Goal: Task Accomplishment & Management: Manage account settings

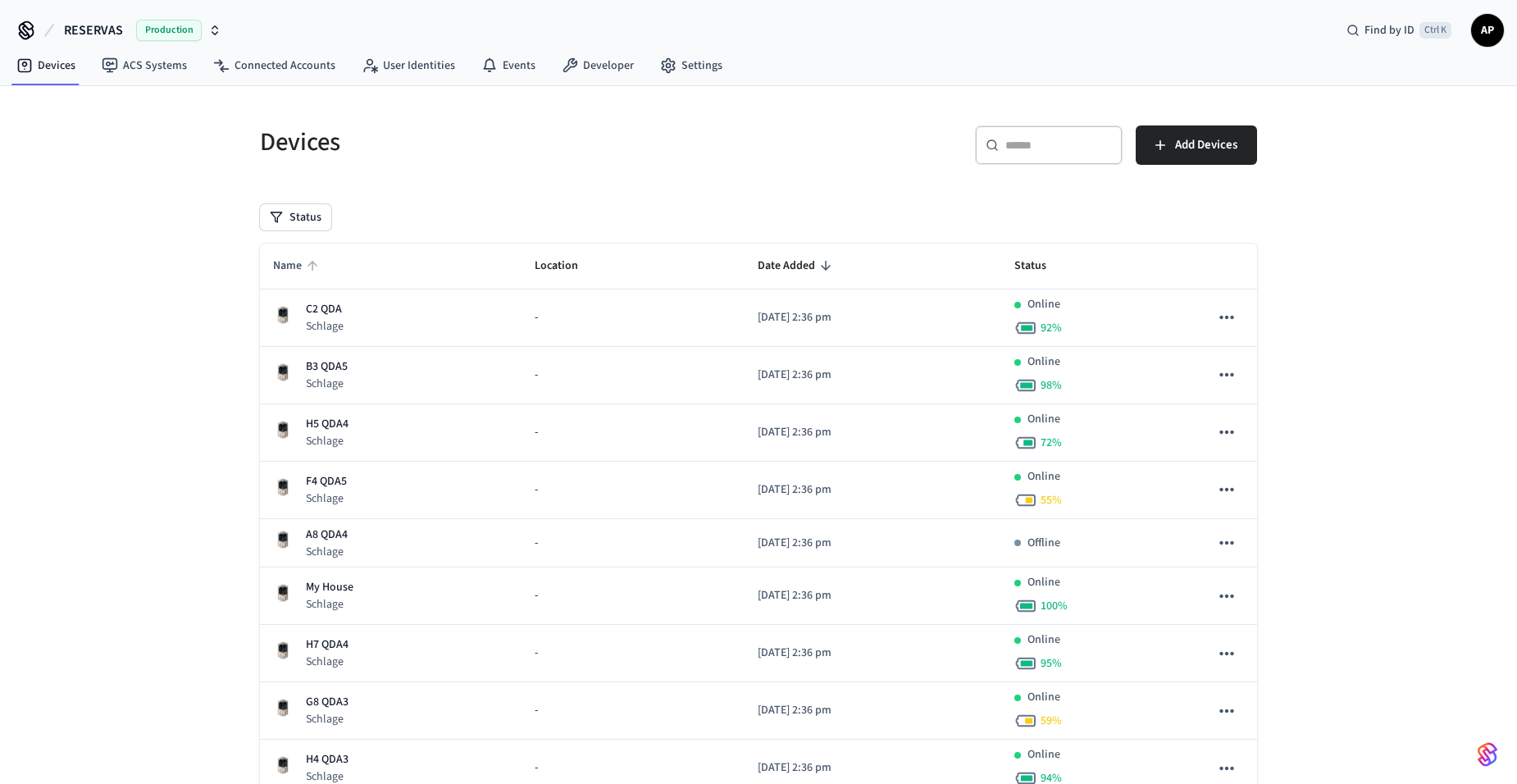
click at [295, 266] on span "Name" at bounding box center [298, 266] width 50 height 25
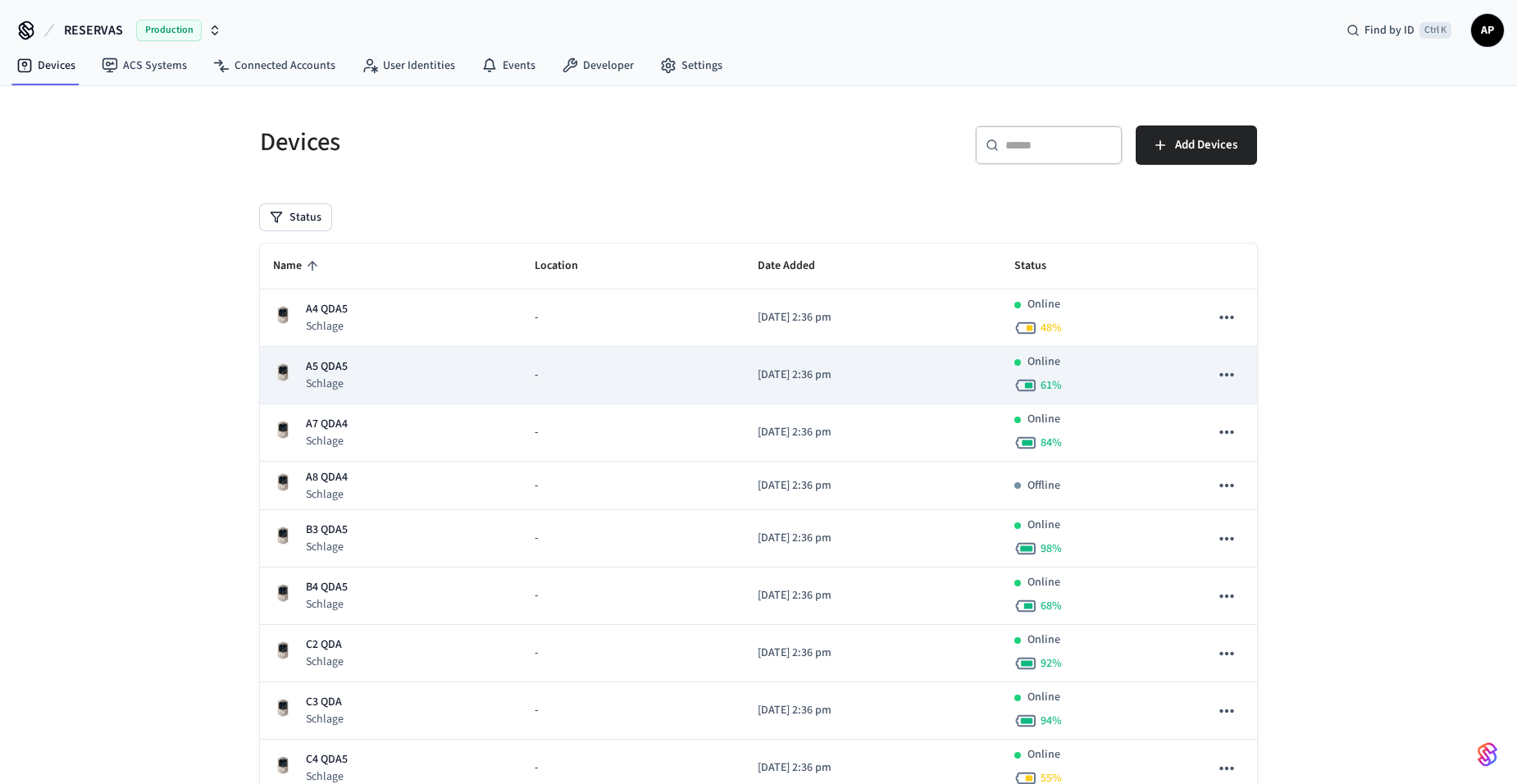
click at [327, 366] on p "A5 QDA5" at bounding box center [326, 367] width 42 height 17
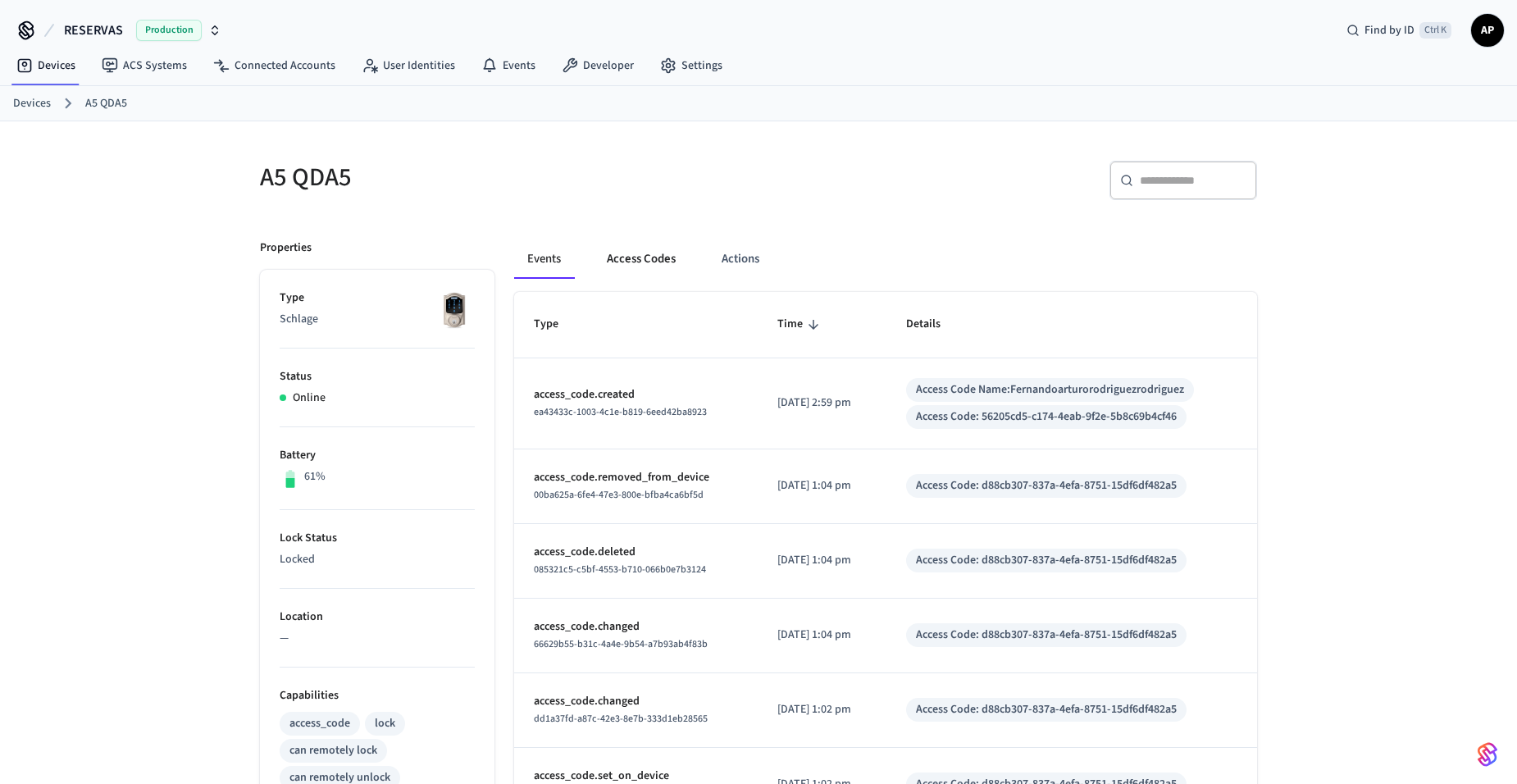
click at [627, 257] on button "Access Codes" at bounding box center [641, 259] width 95 height 40
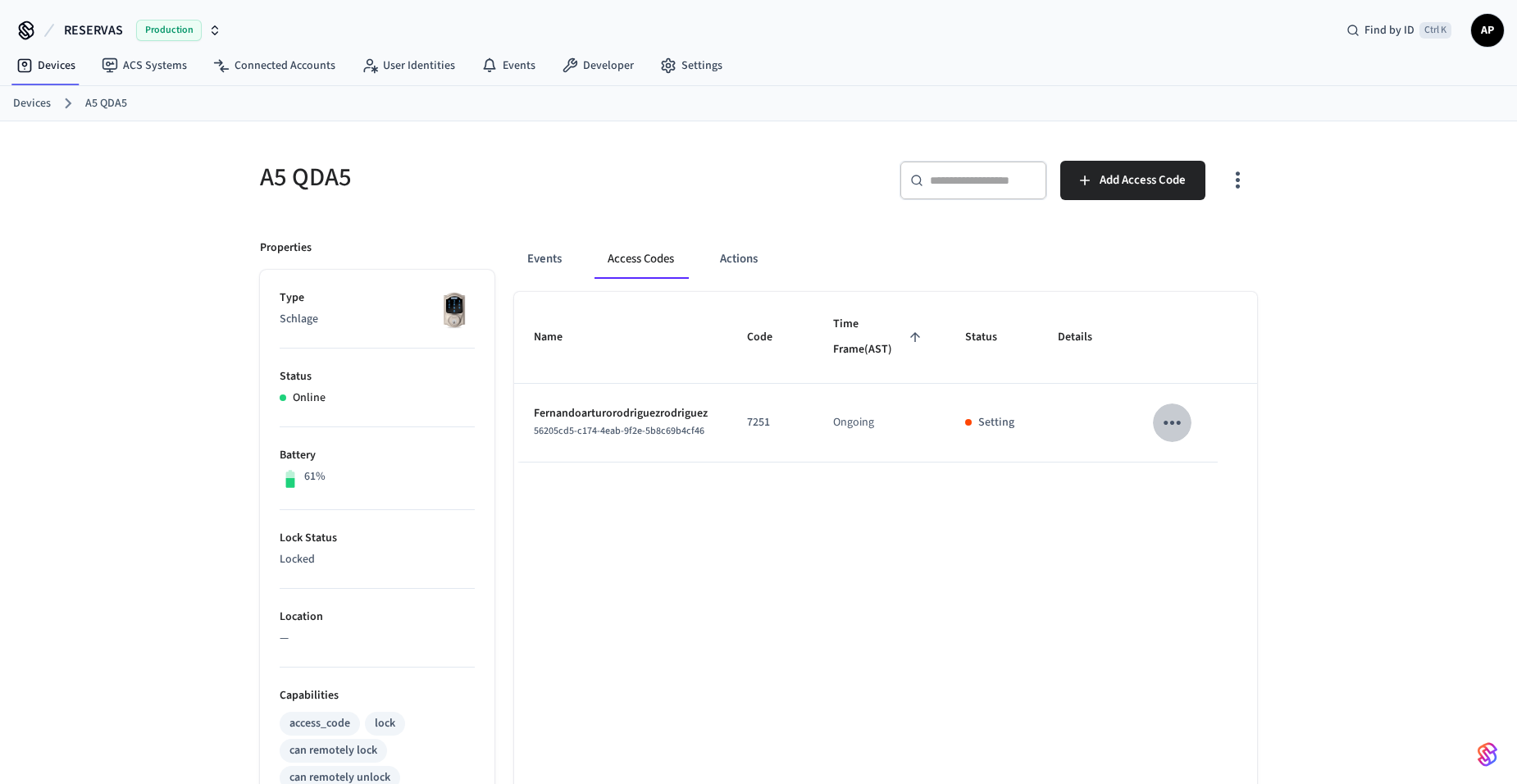
click at [1177, 419] on icon "sticky table" at bounding box center [1172, 422] width 25 height 25
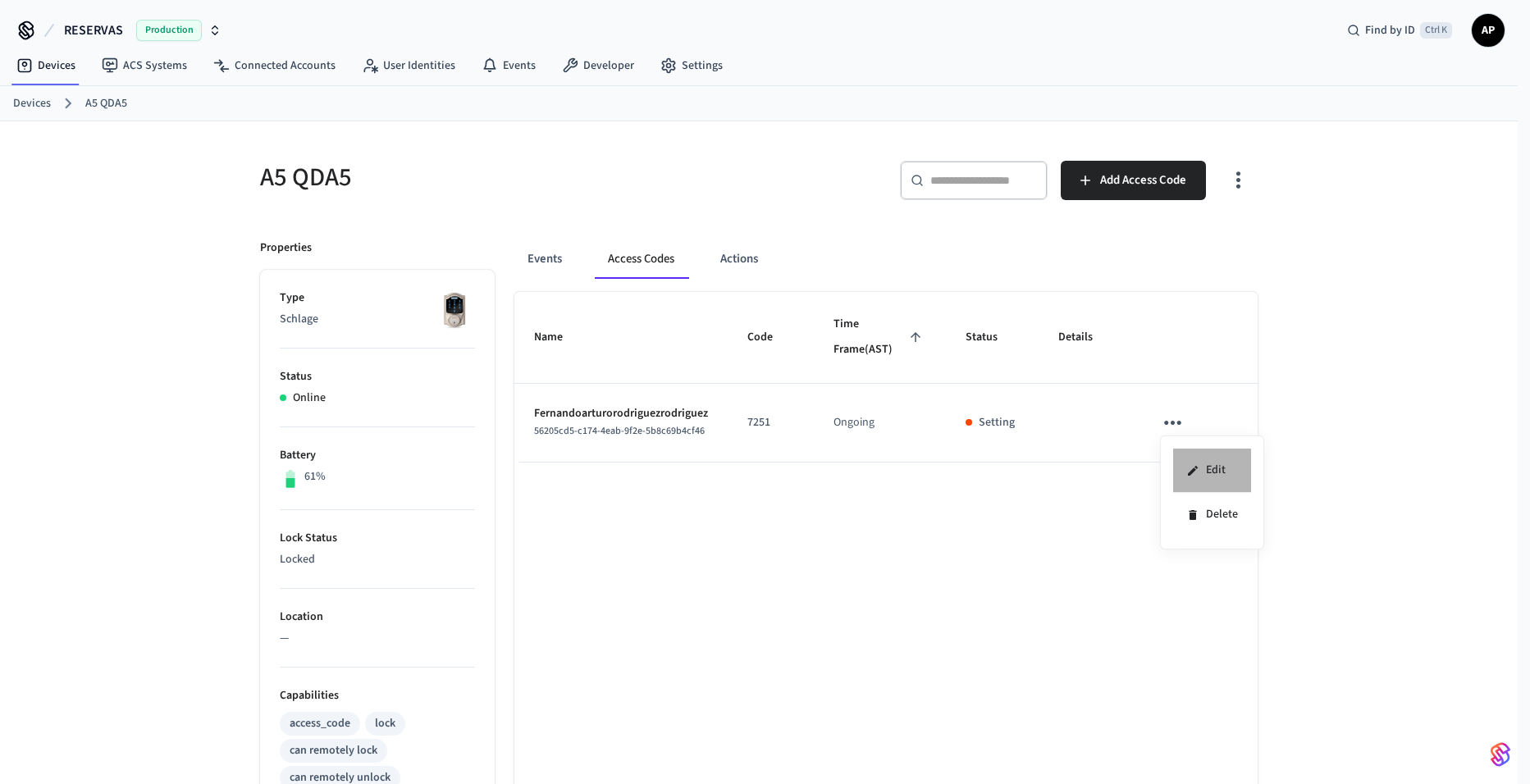
click at [1191, 456] on li "Edit" at bounding box center [1212, 471] width 78 height 44
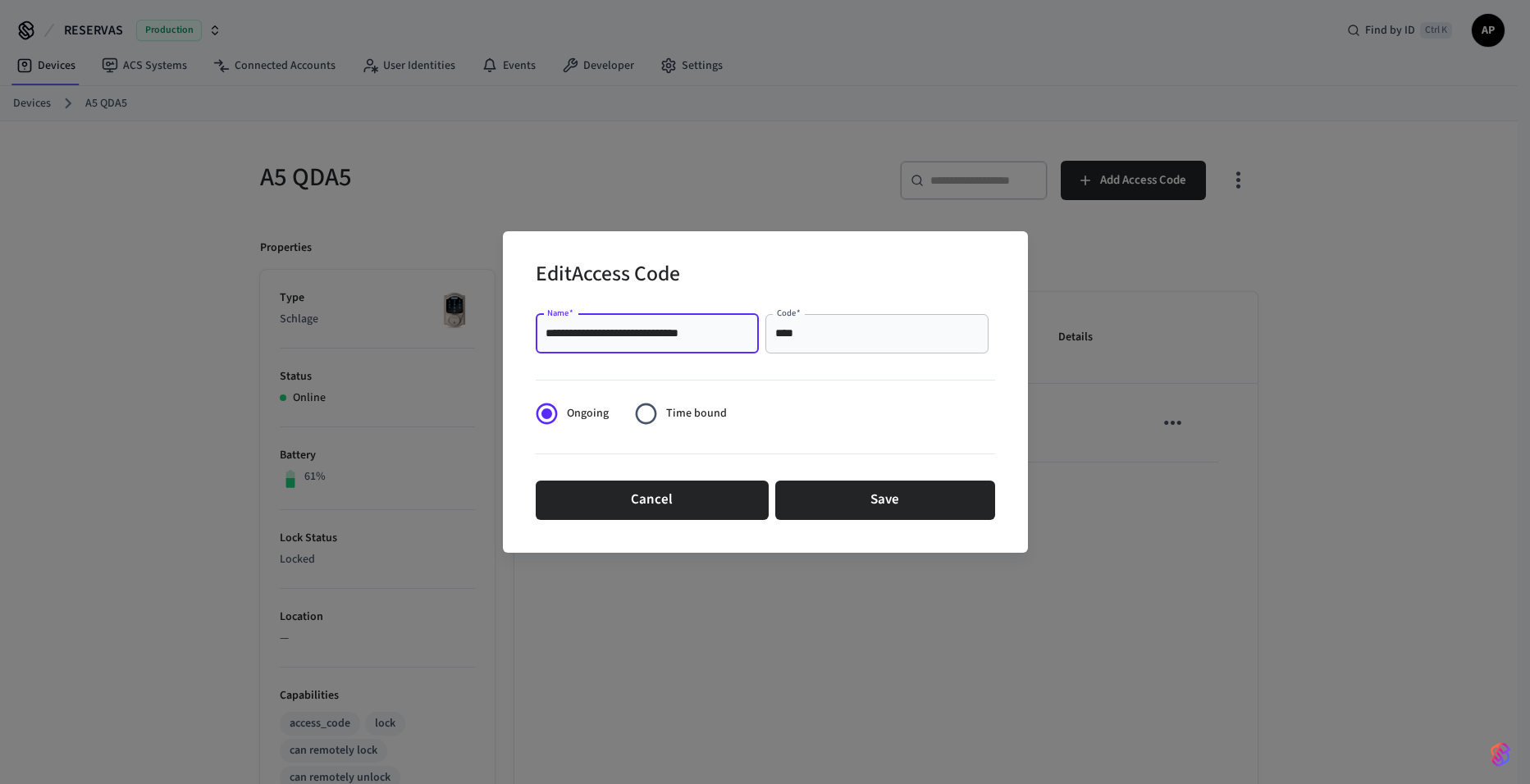
drag, startPoint x: 732, startPoint y: 328, endPoint x: 593, endPoint y: 330, distance: 139.0
click at [593, 330] on input "**********" at bounding box center [647, 334] width 203 height 16
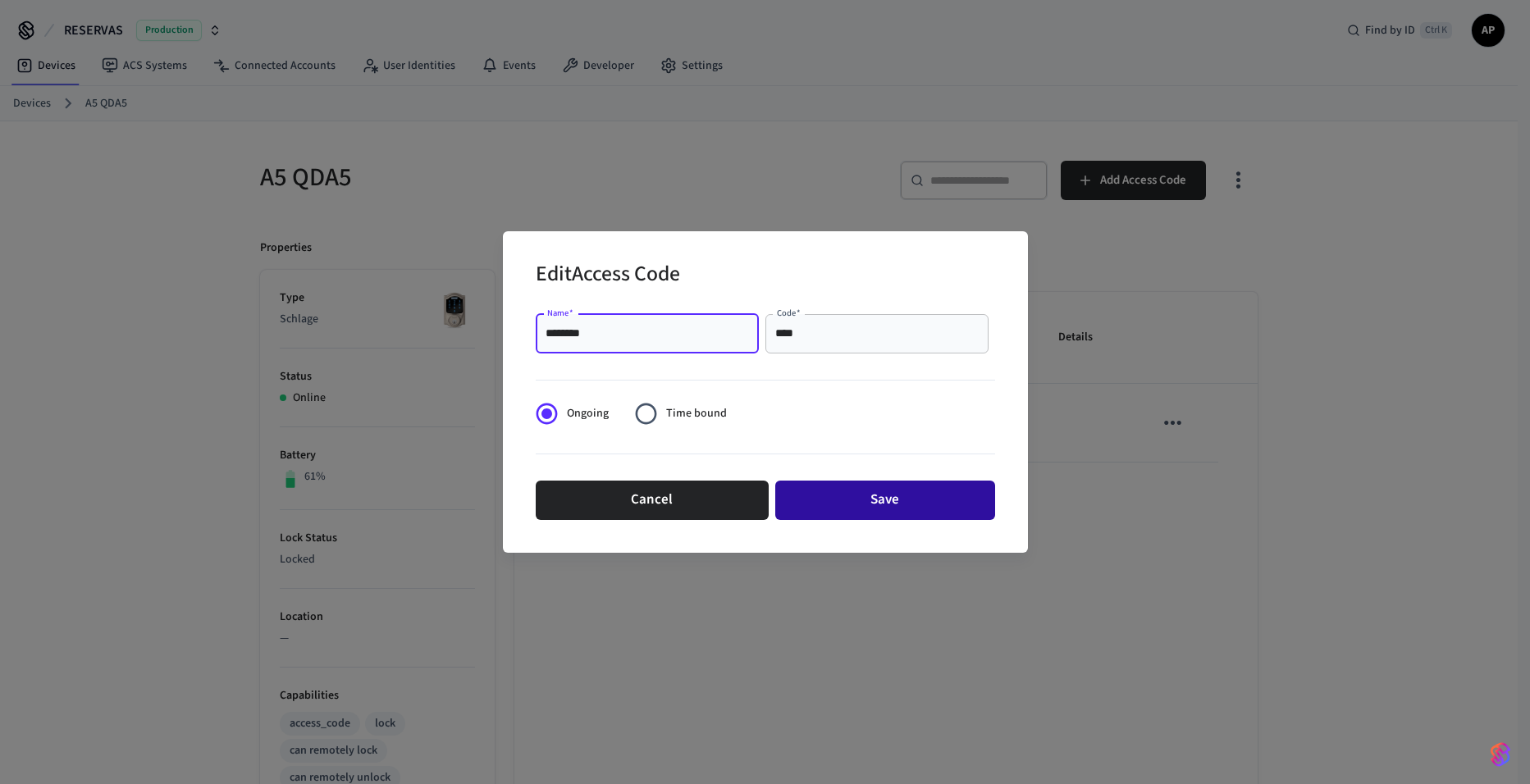
type input "********"
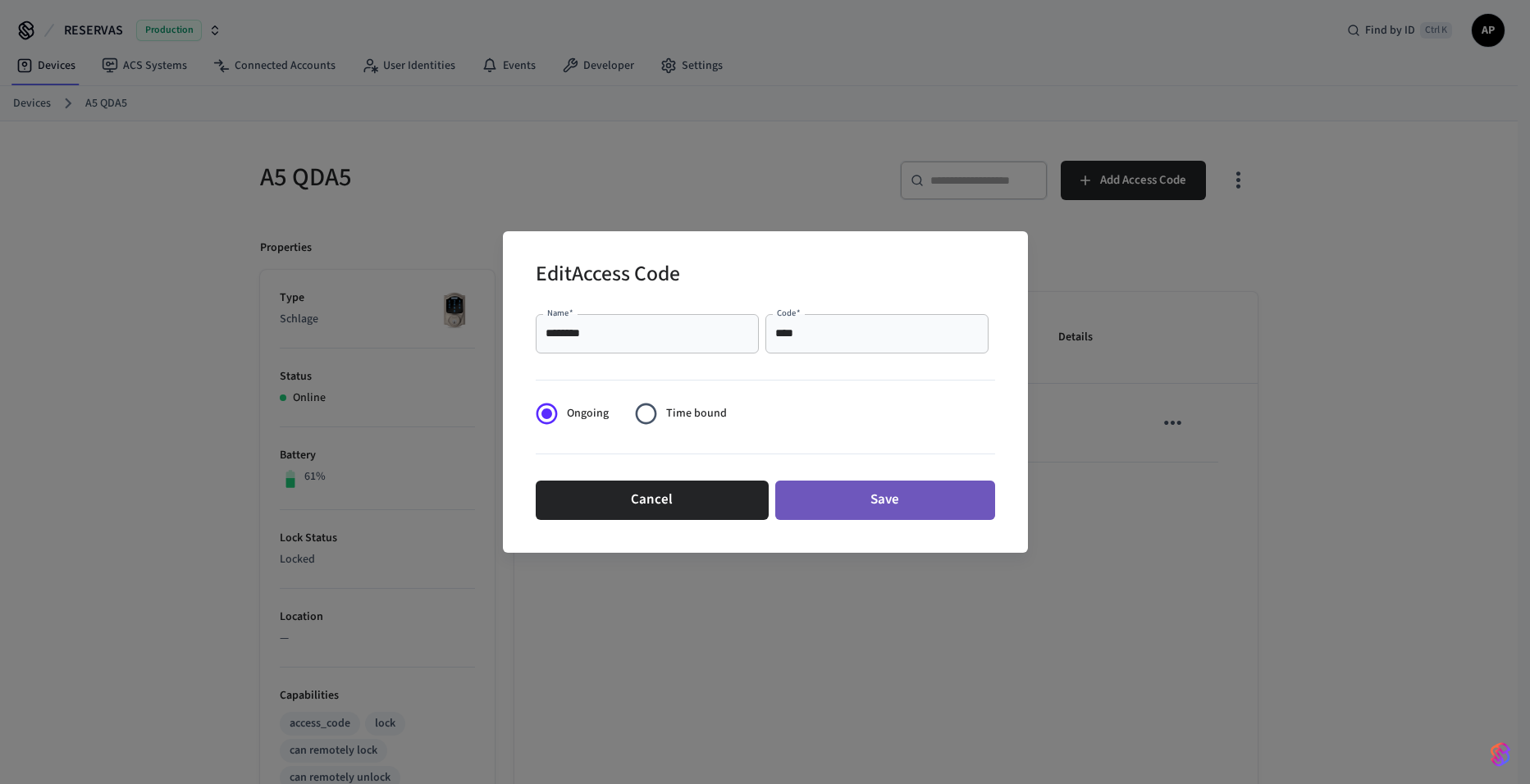
click at [874, 502] on button "Save" at bounding box center [885, 500] width 220 height 40
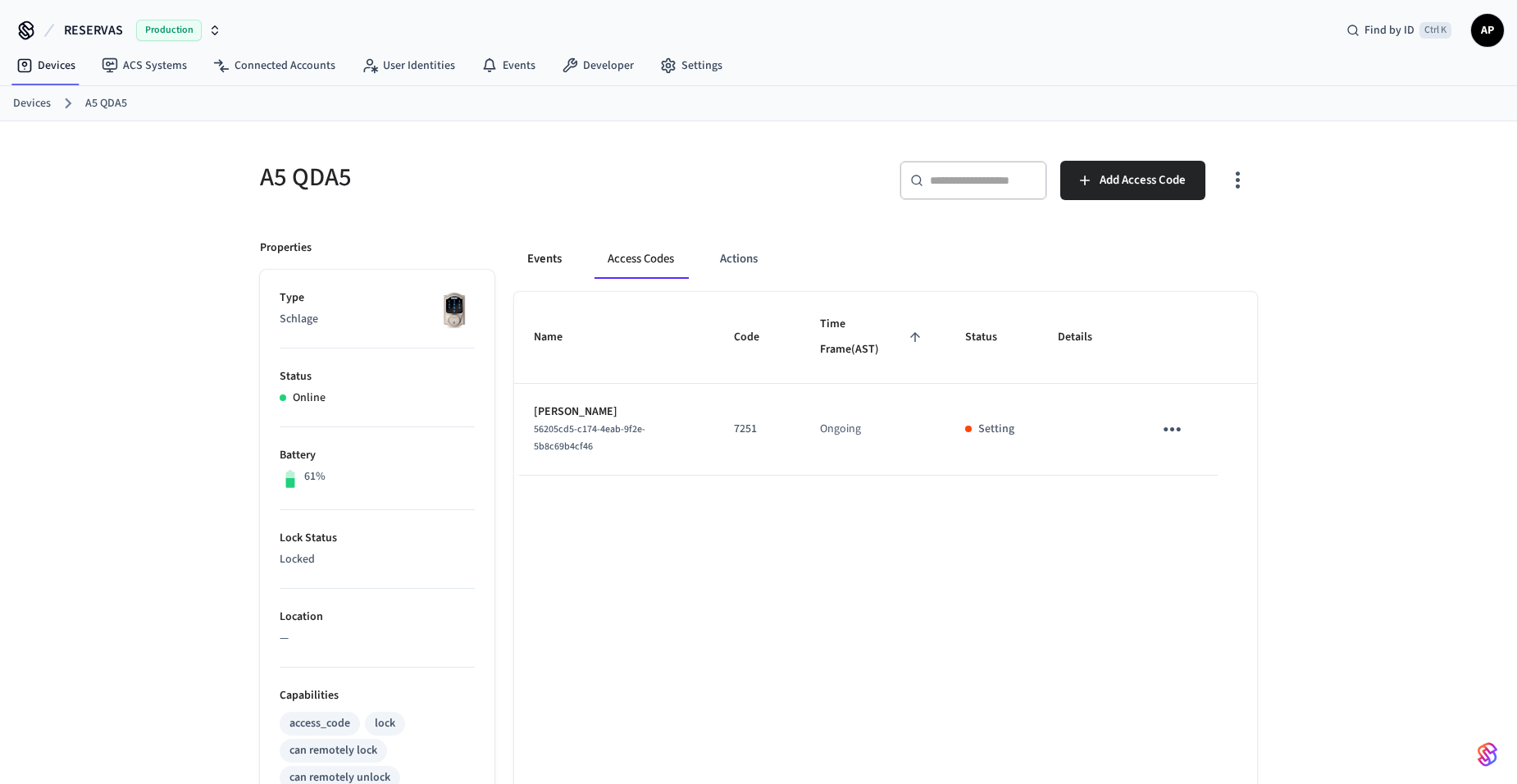
click at [562, 253] on button "Events" at bounding box center [544, 259] width 61 height 40
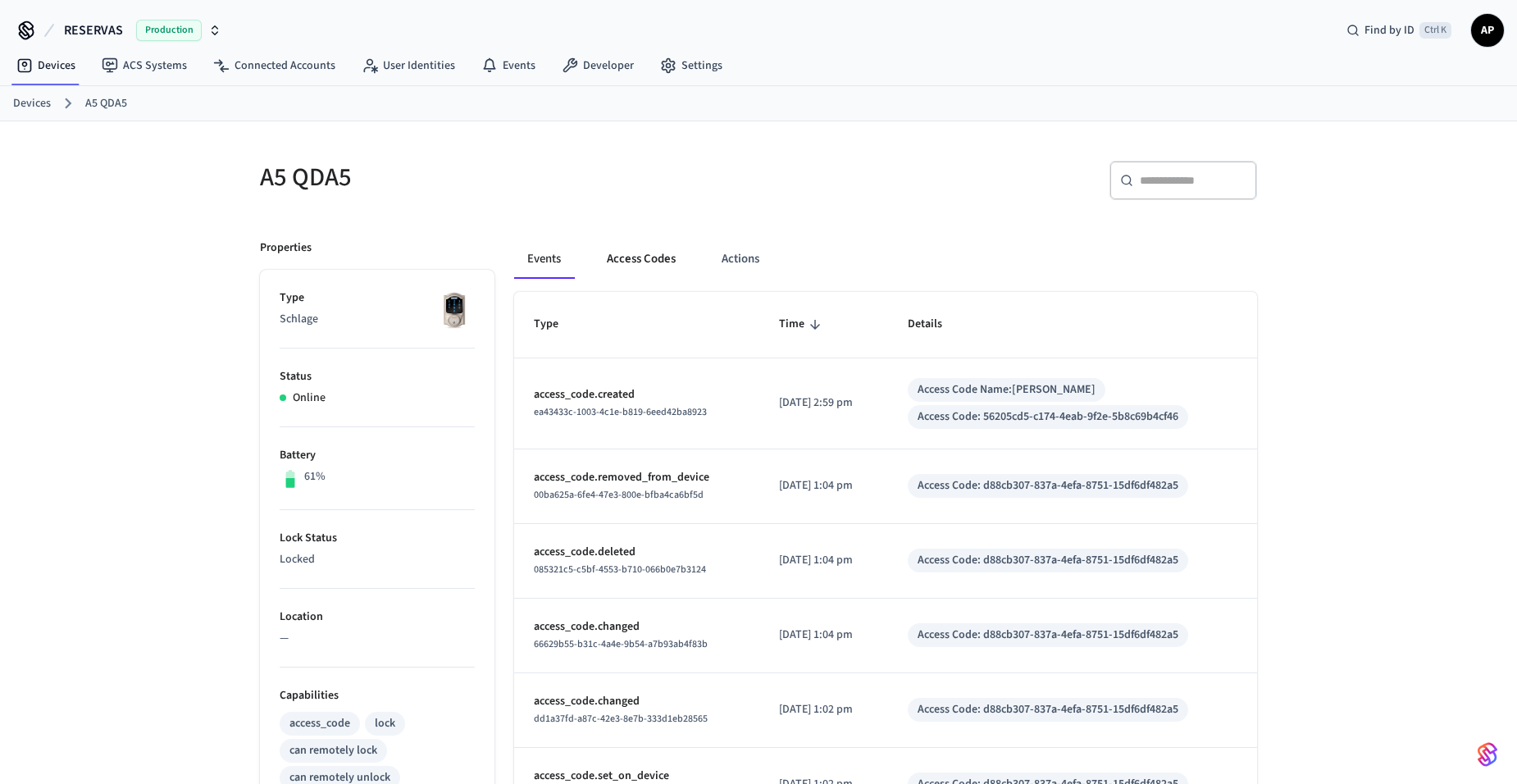
click at [641, 263] on button "Access Codes" at bounding box center [641, 259] width 95 height 40
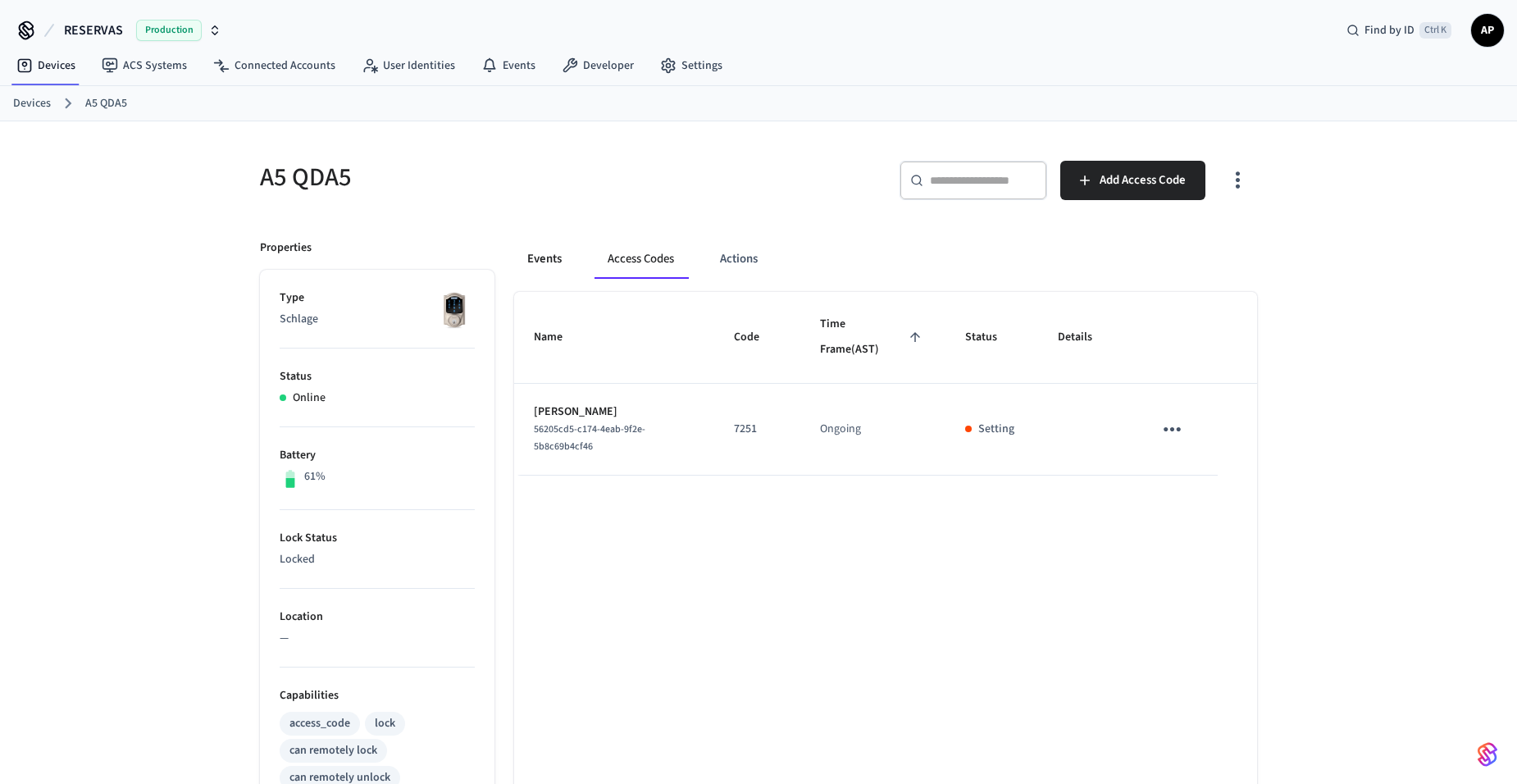
click at [538, 265] on button "Events" at bounding box center [544, 259] width 61 height 40
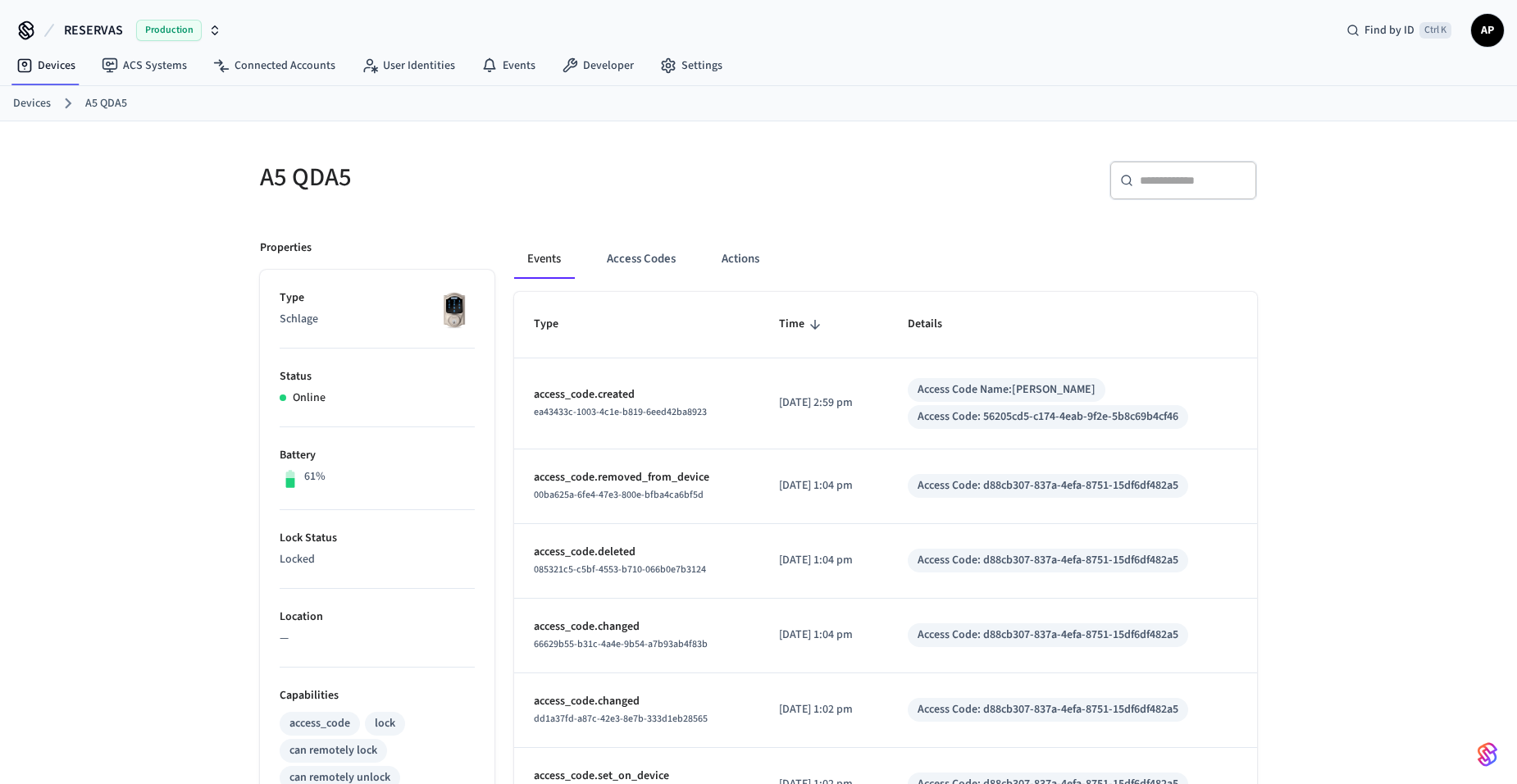
click at [27, 102] on link "Devices" at bounding box center [32, 103] width 38 height 17
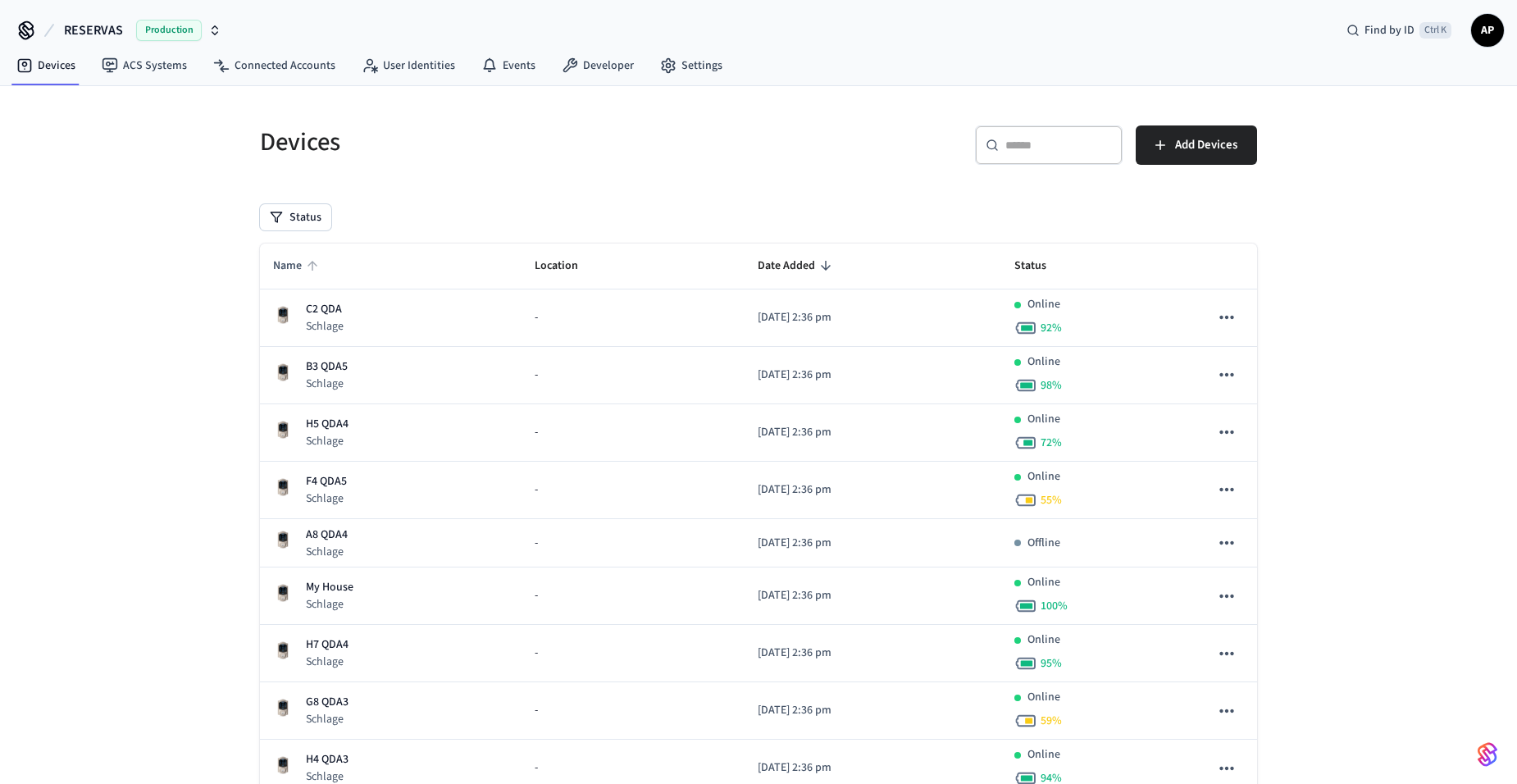
click at [285, 260] on span "Name" at bounding box center [298, 266] width 50 height 25
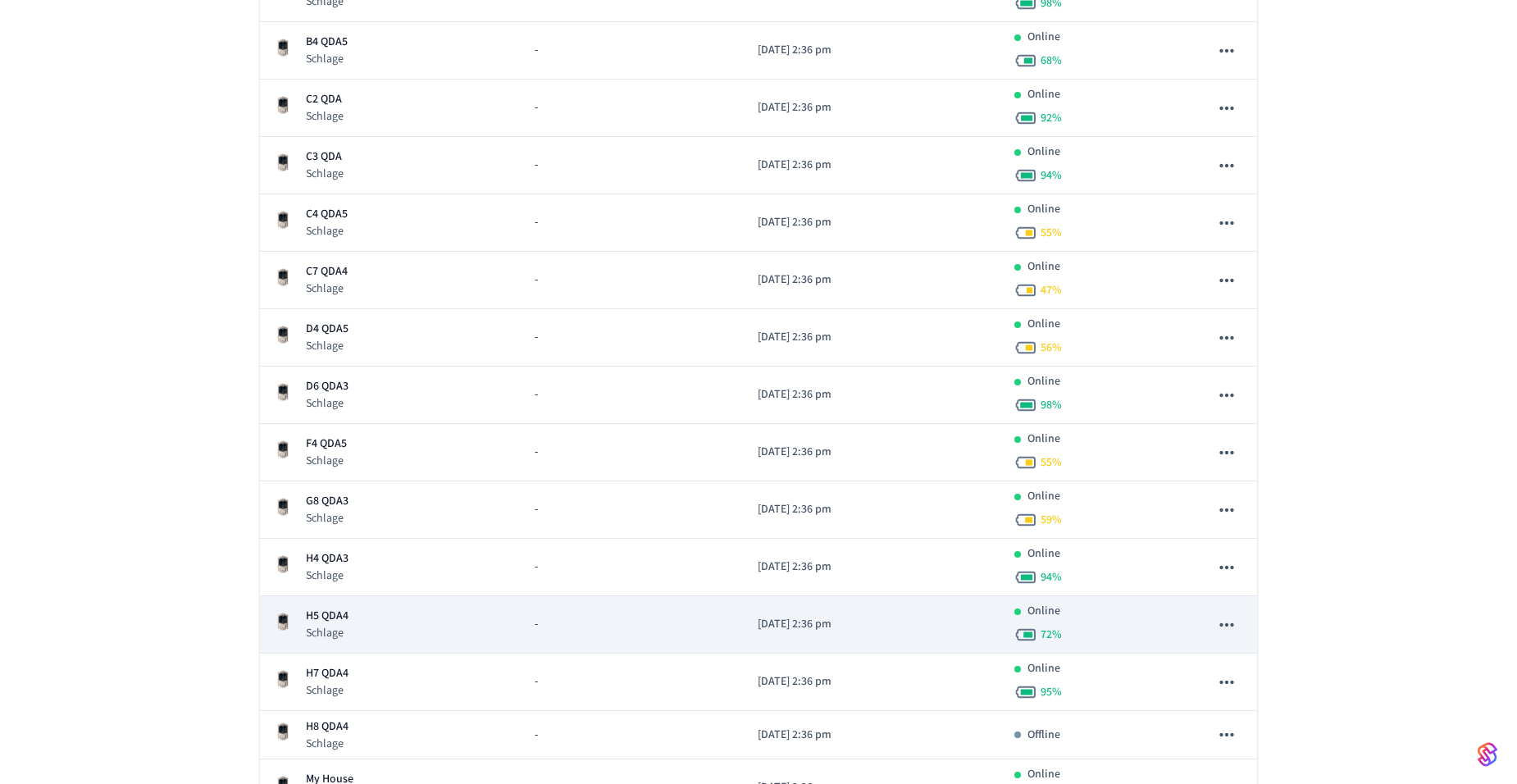
scroll to position [574, 0]
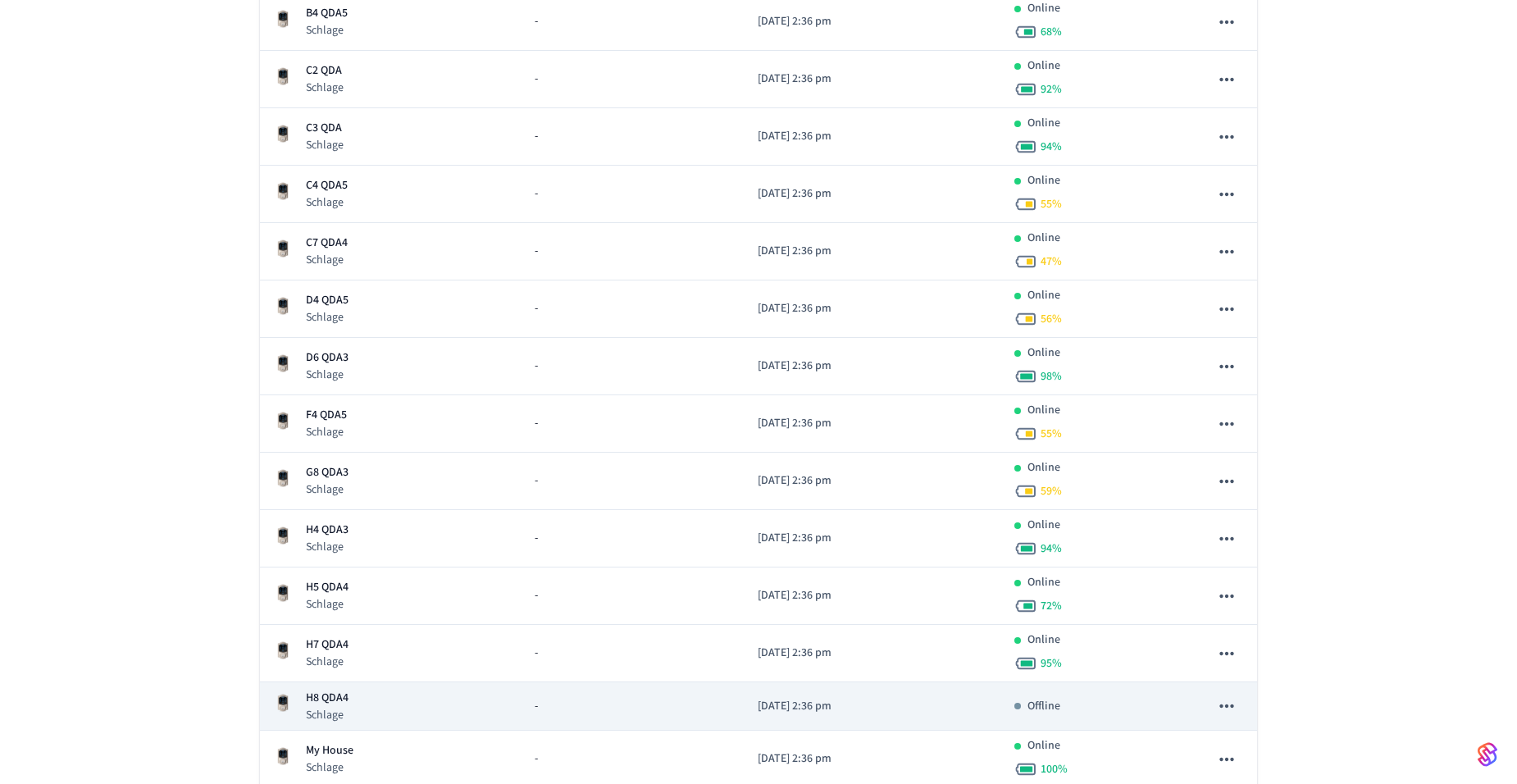
click at [347, 701] on p "H8 QDA4" at bounding box center [327, 698] width 43 height 17
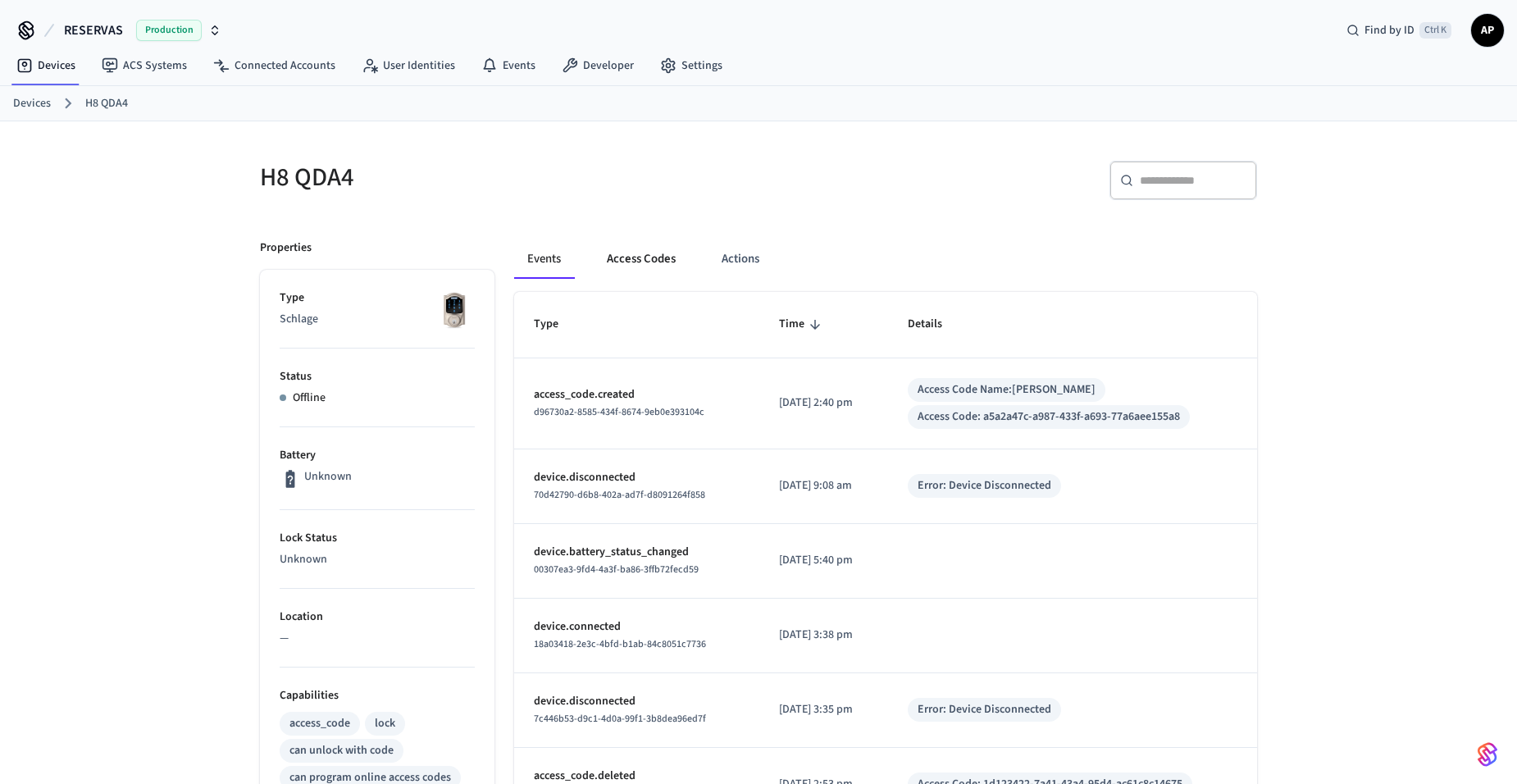
click at [646, 264] on button "Access Codes" at bounding box center [641, 259] width 95 height 40
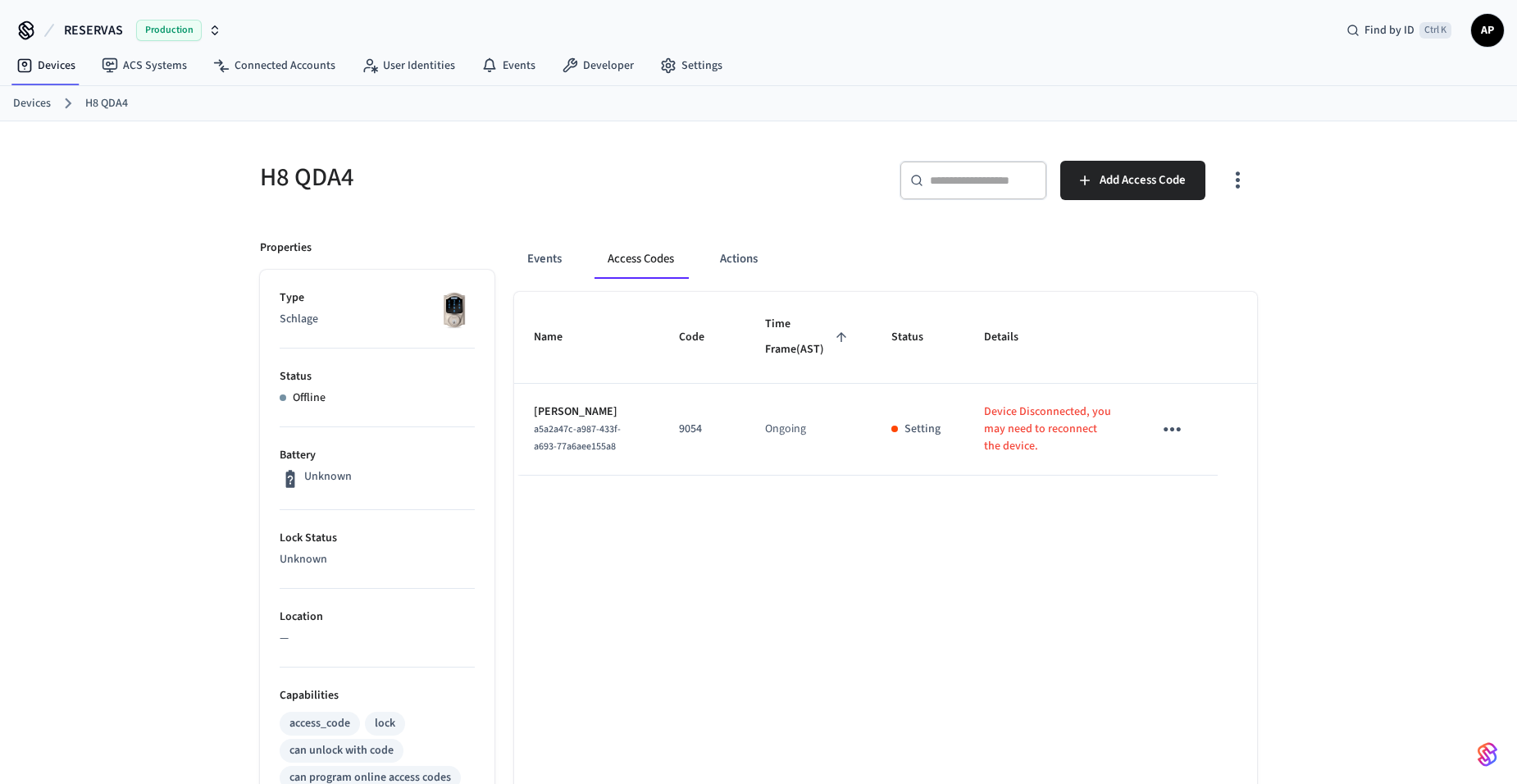
click at [35, 104] on link "Devices" at bounding box center [32, 103] width 38 height 17
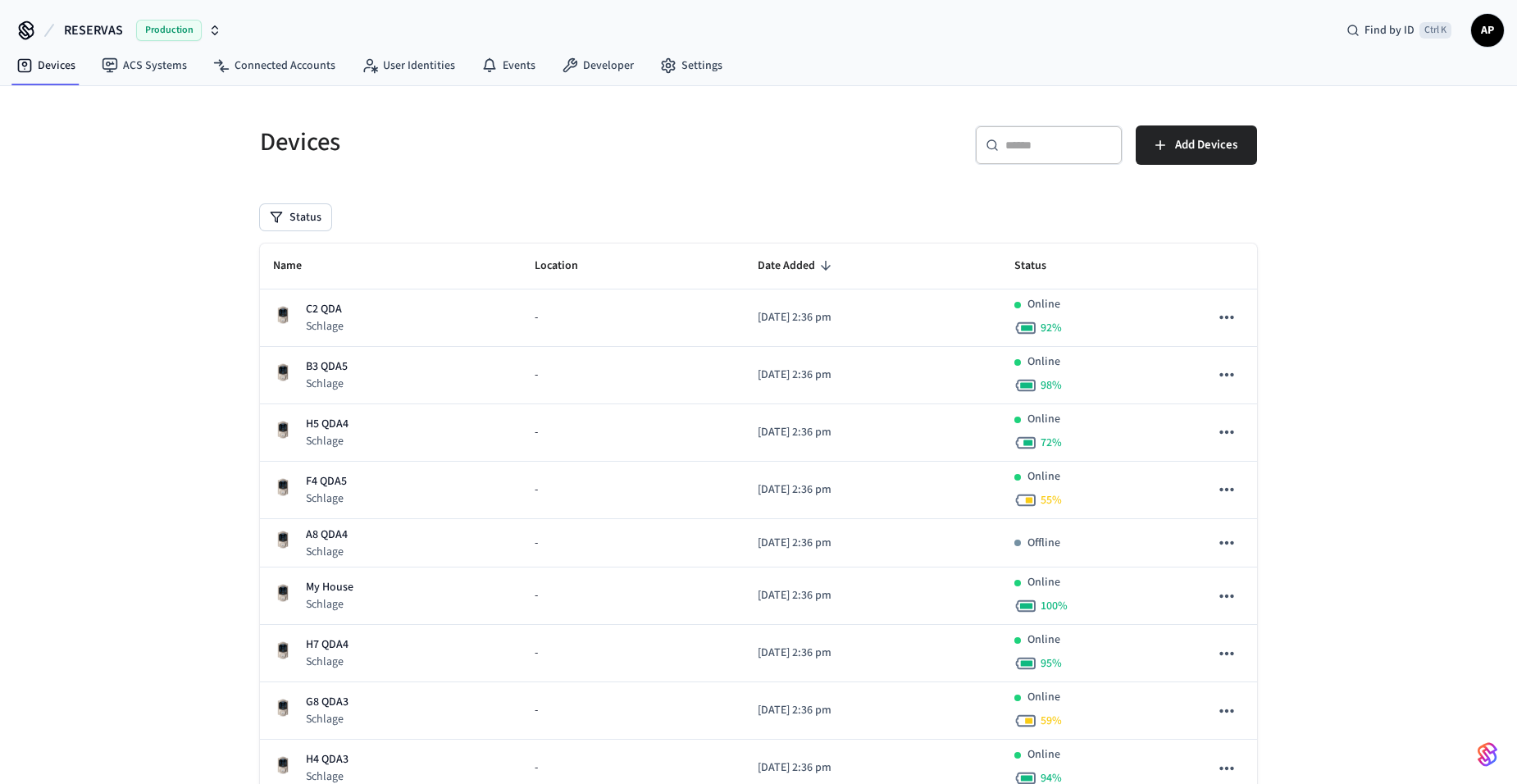
click at [260, 247] on th "Name" at bounding box center [391, 267] width 262 height 46
click at [281, 259] on span "Name" at bounding box center [298, 266] width 50 height 25
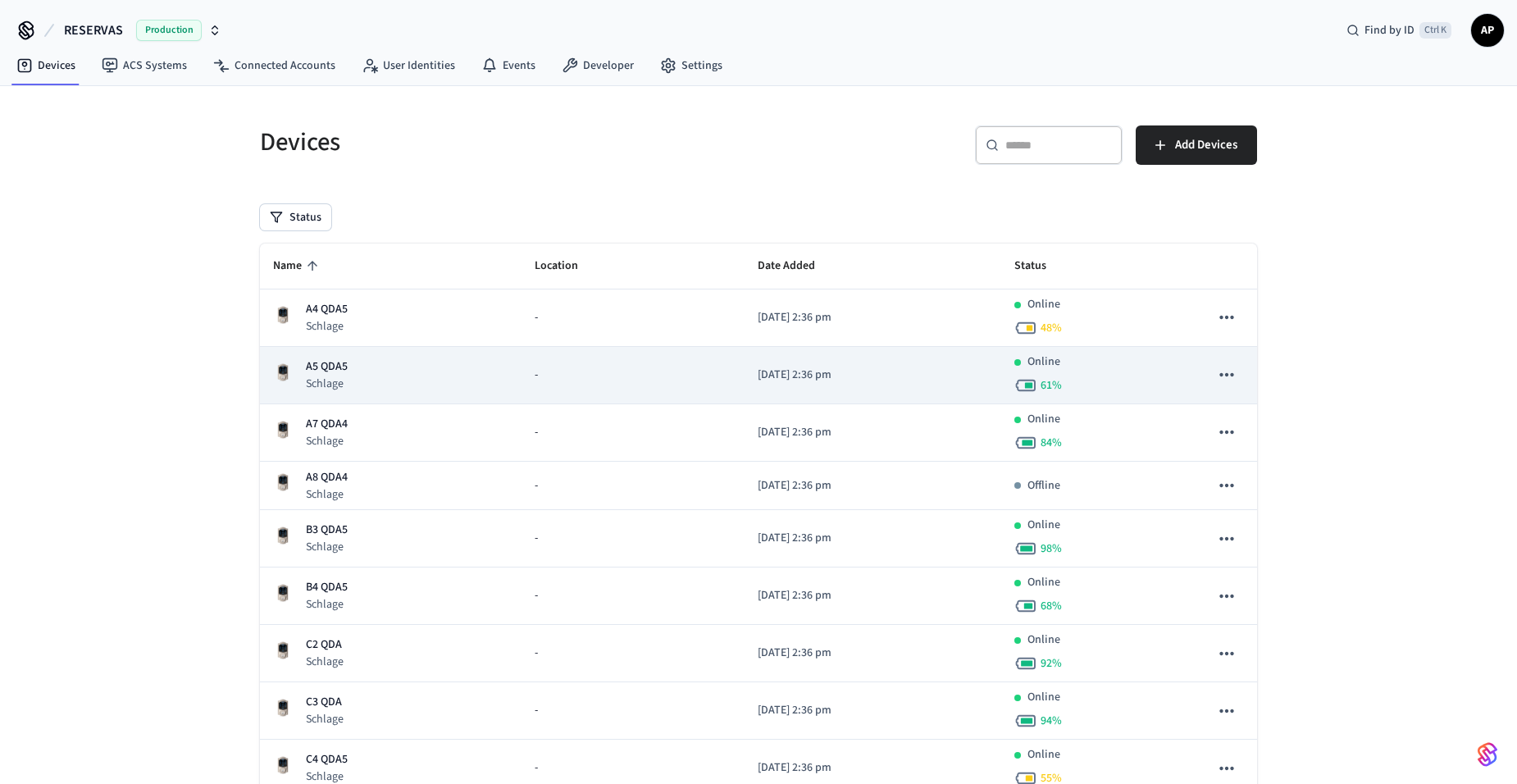
click at [336, 371] on p "A5 QDA5" at bounding box center [326, 367] width 42 height 17
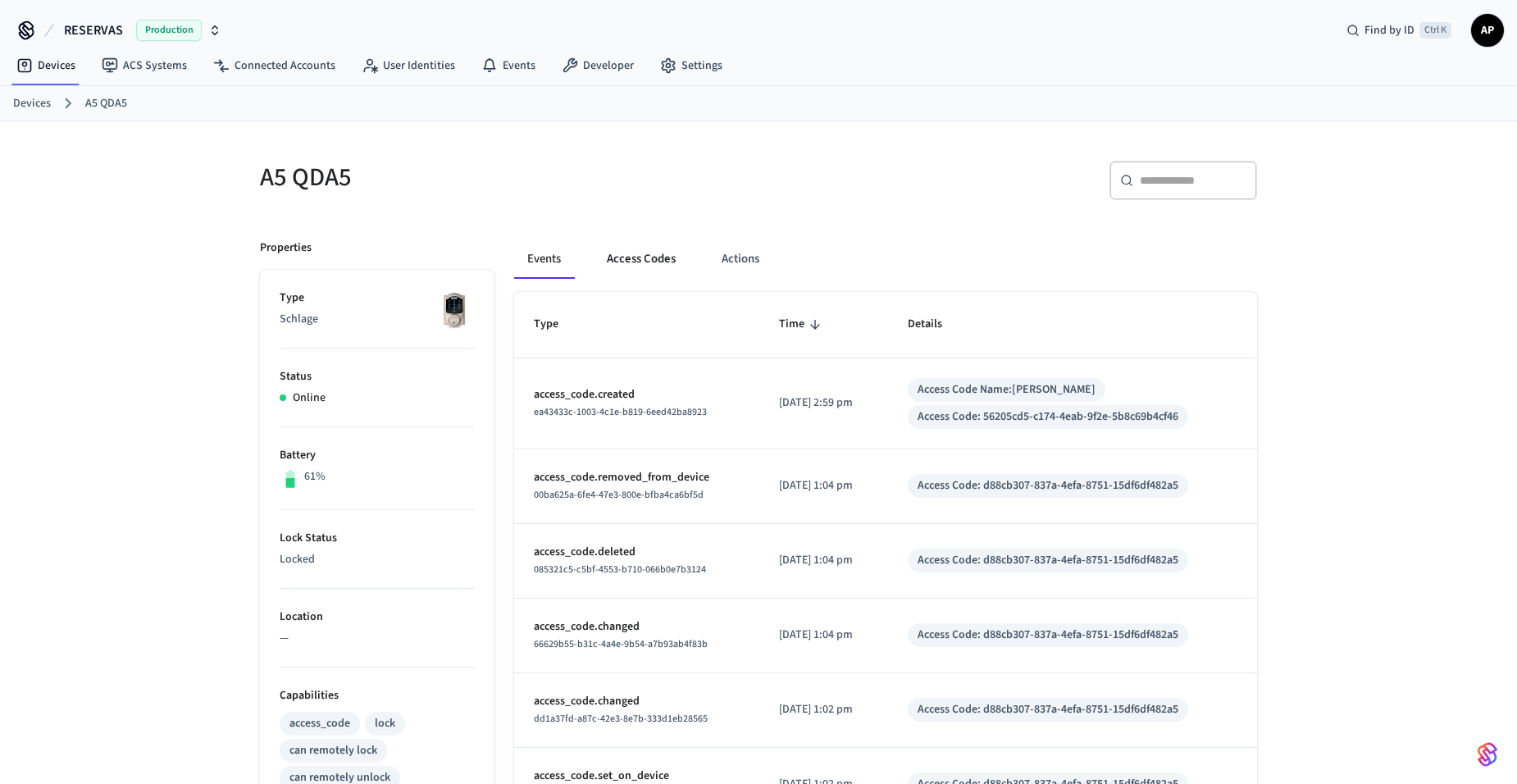
click at [656, 259] on button "Access Codes" at bounding box center [641, 259] width 95 height 40
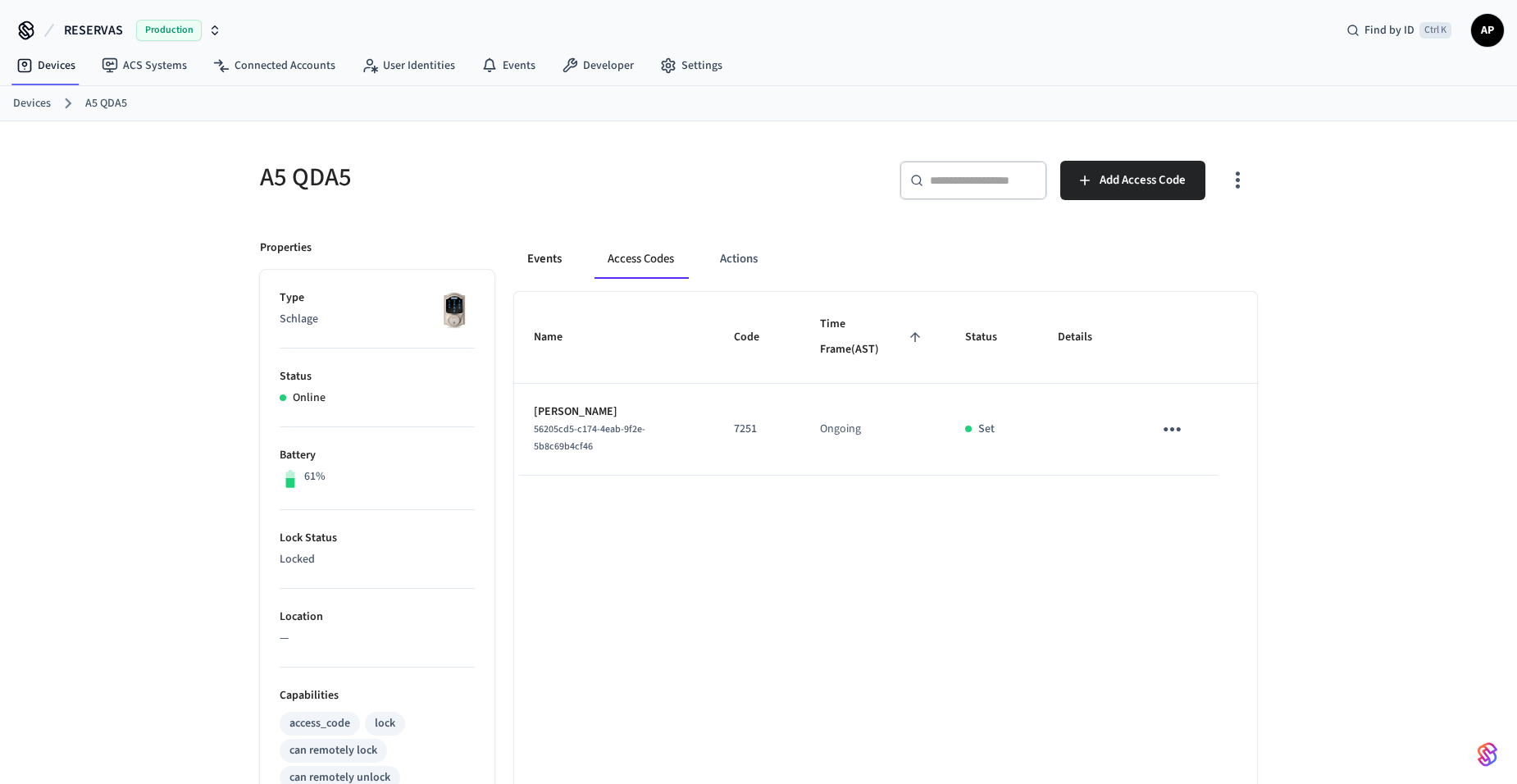
click at [541, 254] on button "Events" at bounding box center [544, 259] width 61 height 40
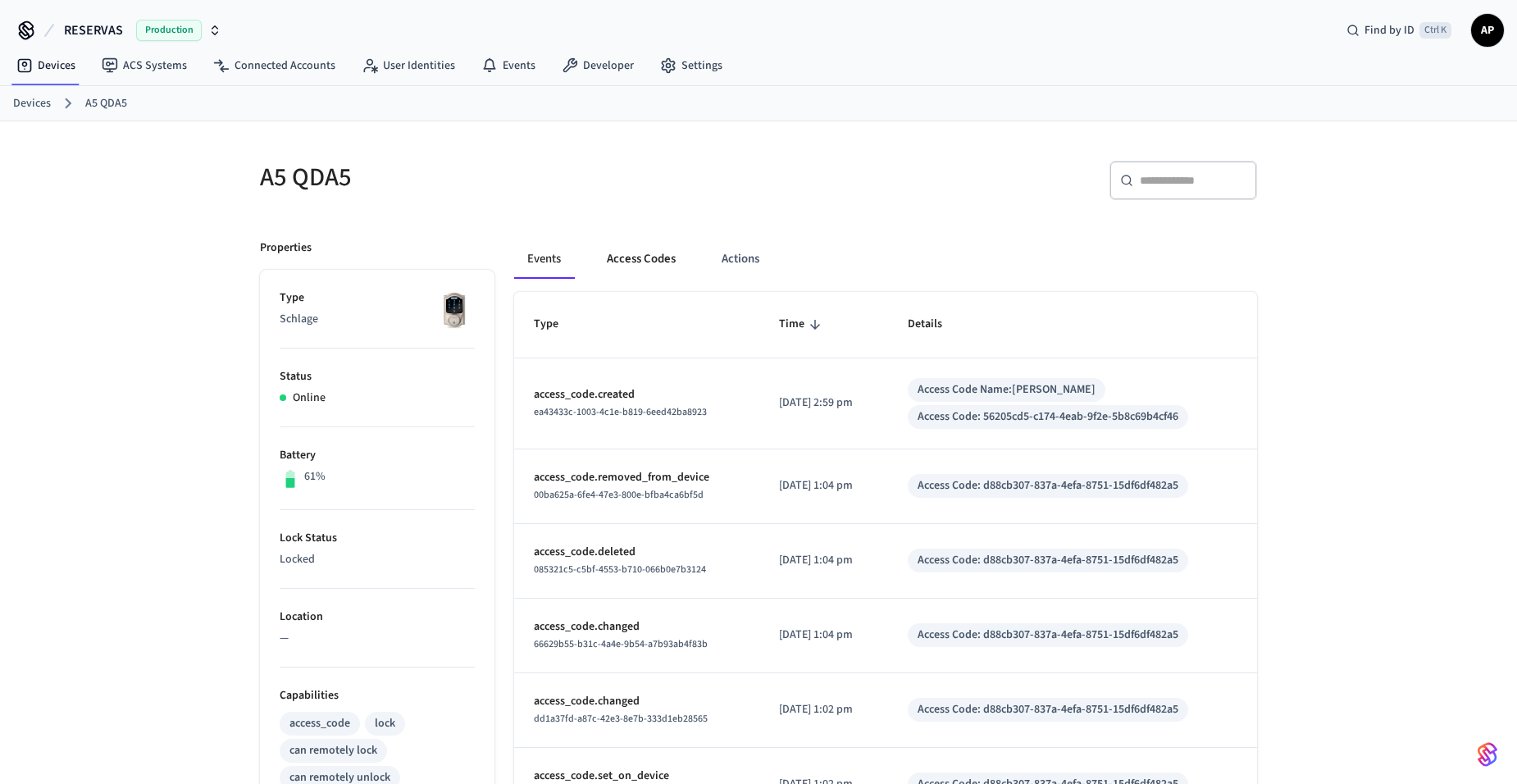
click at [642, 260] on button "Access Codes" at bounding box center [641, 259] width 95 height 40
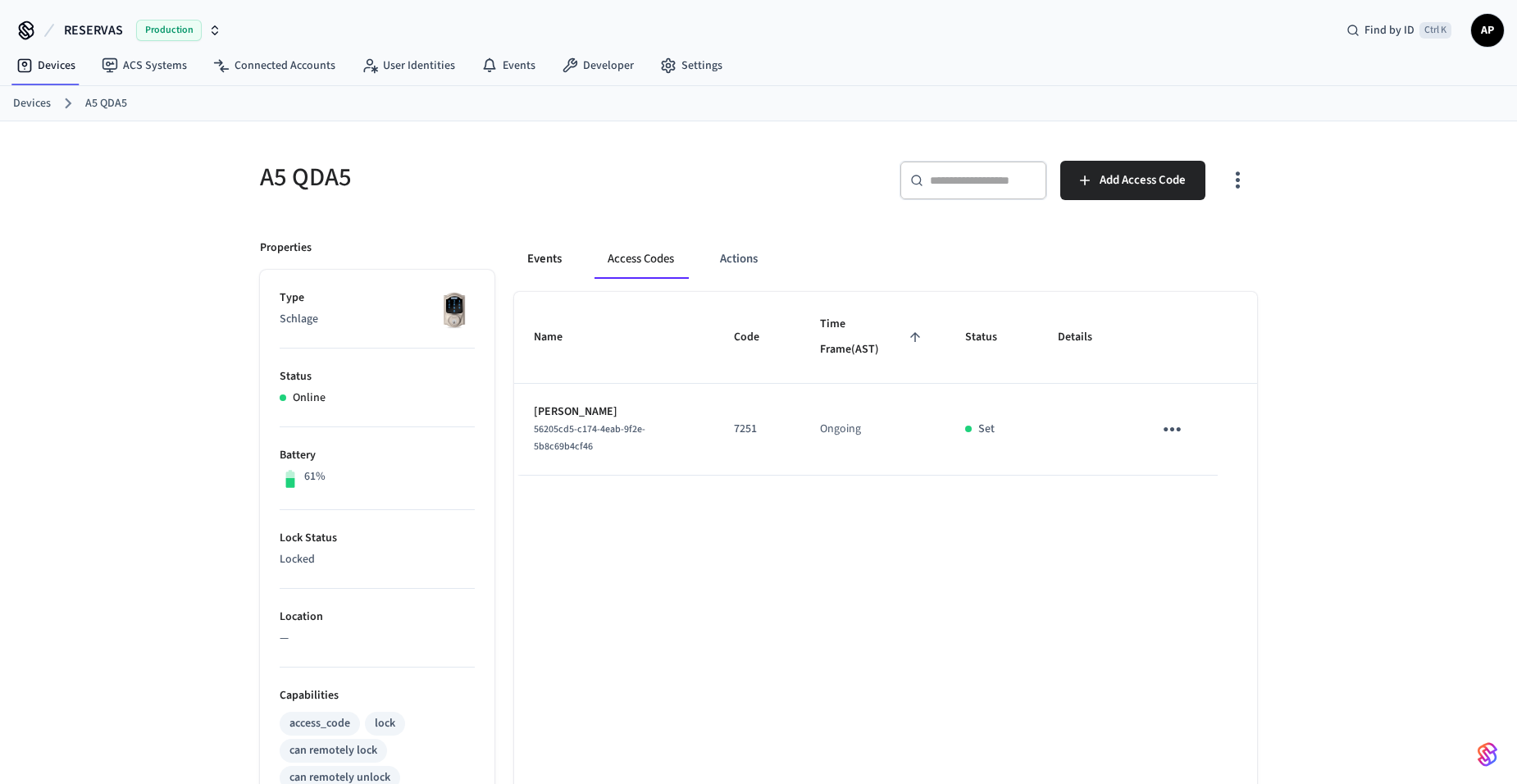
click at [533, 267] on button "Events" at bounding box center [544, 259] width 61 height 40
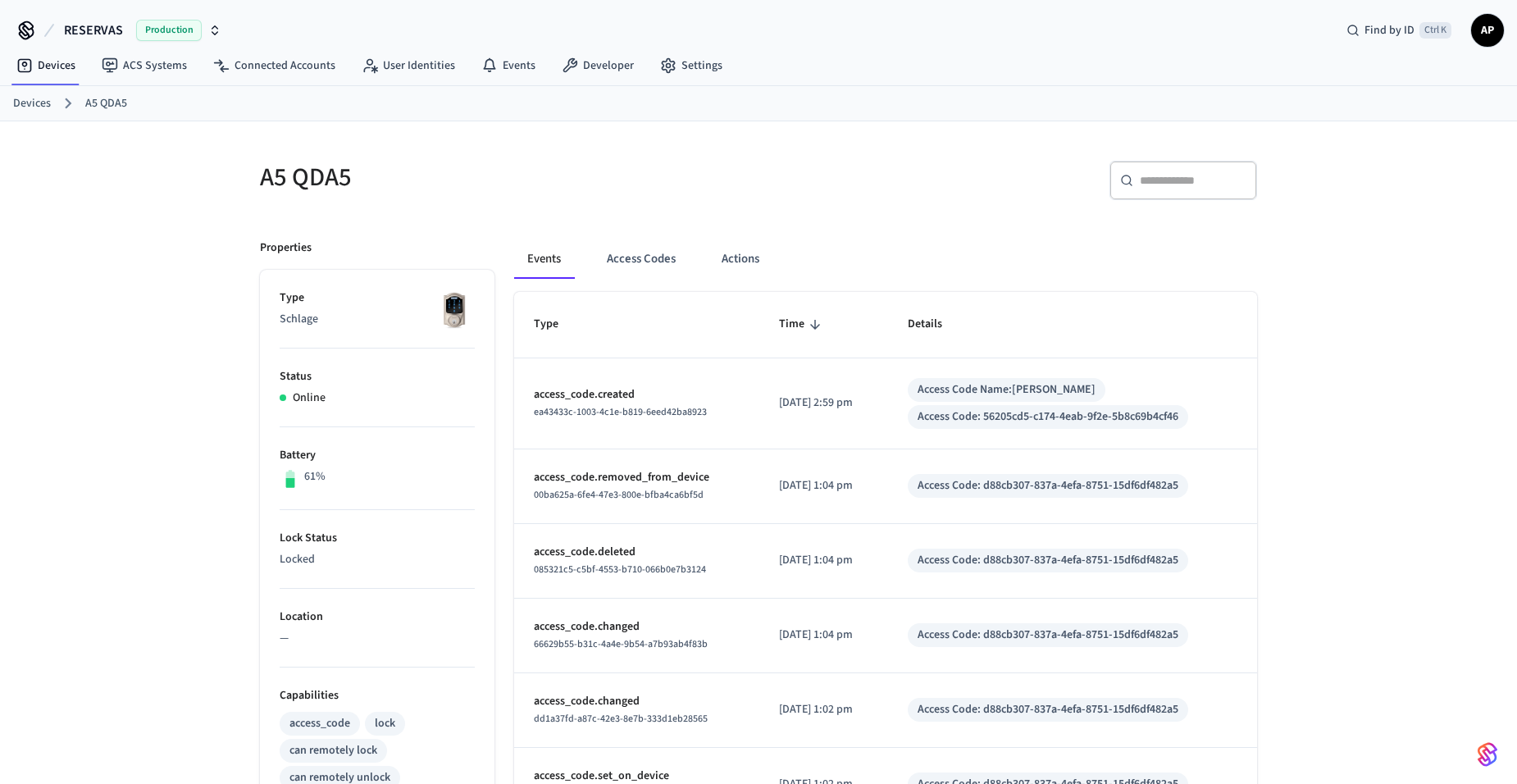
click at [46, 106] on link "Devices" at bounding box center [32, 103] width 38 height 17
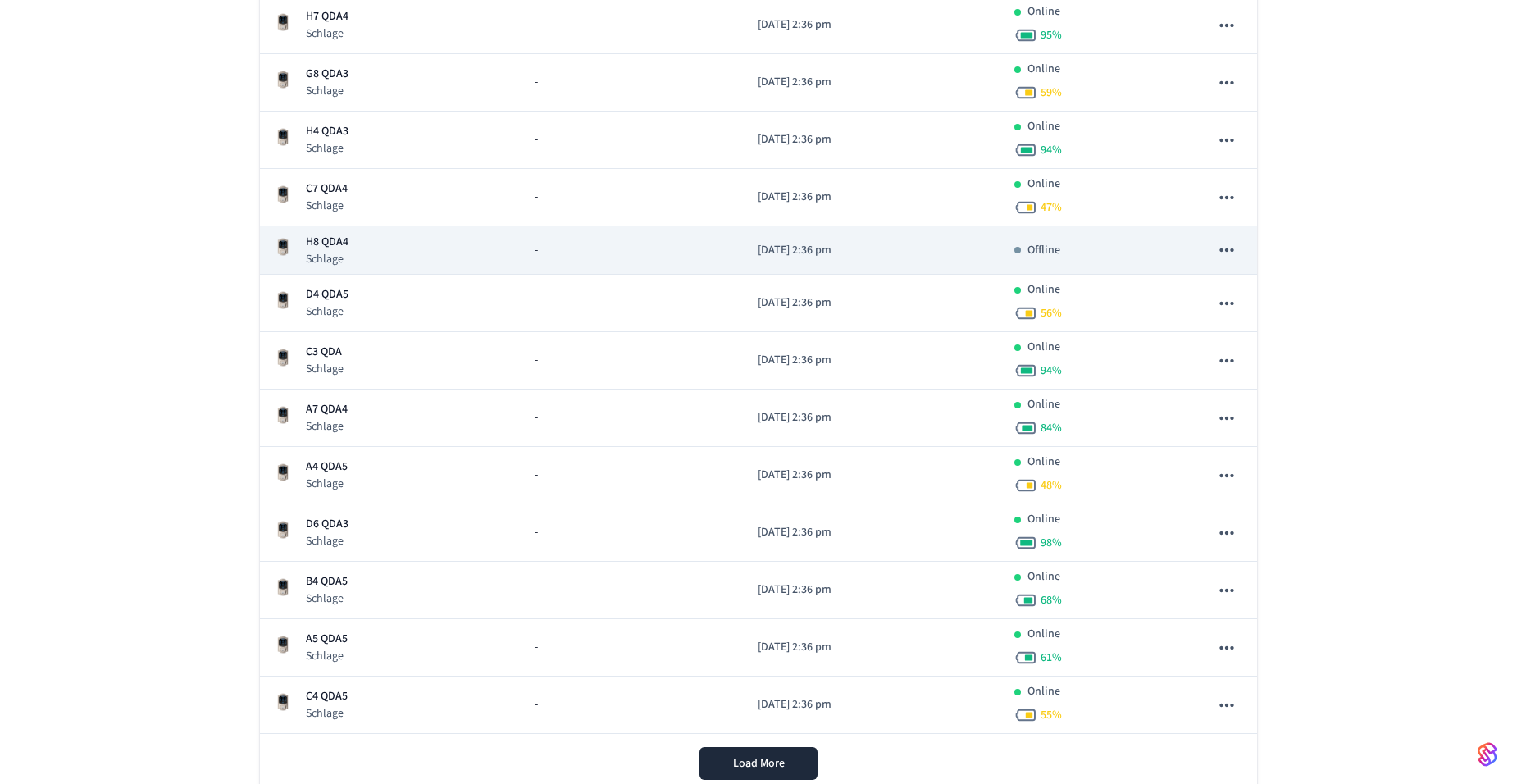
scroll to position [598, 0]
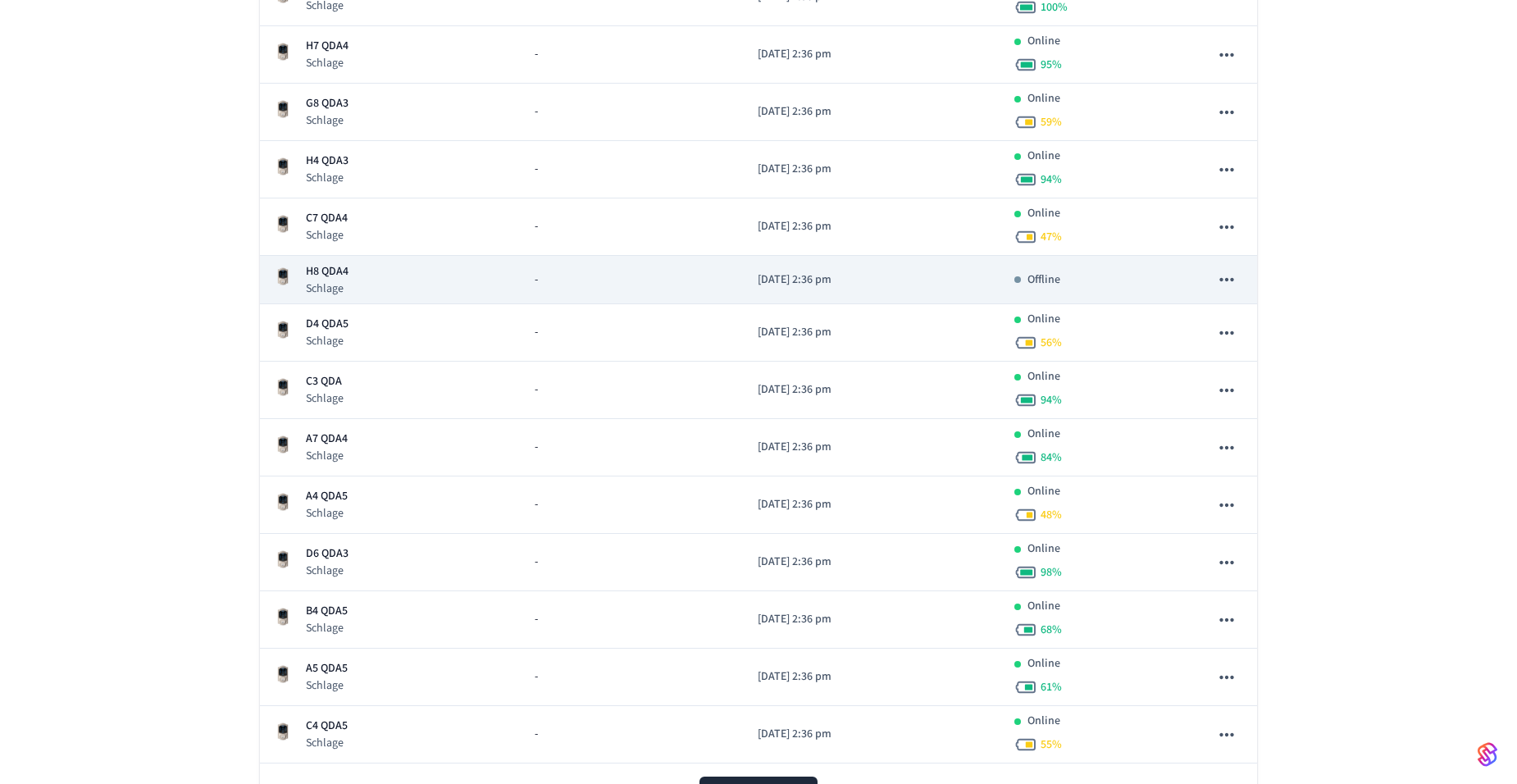
click at [1230, 279] on icon "sticky table" at bounding box center [1227, 279] width 21 height 21
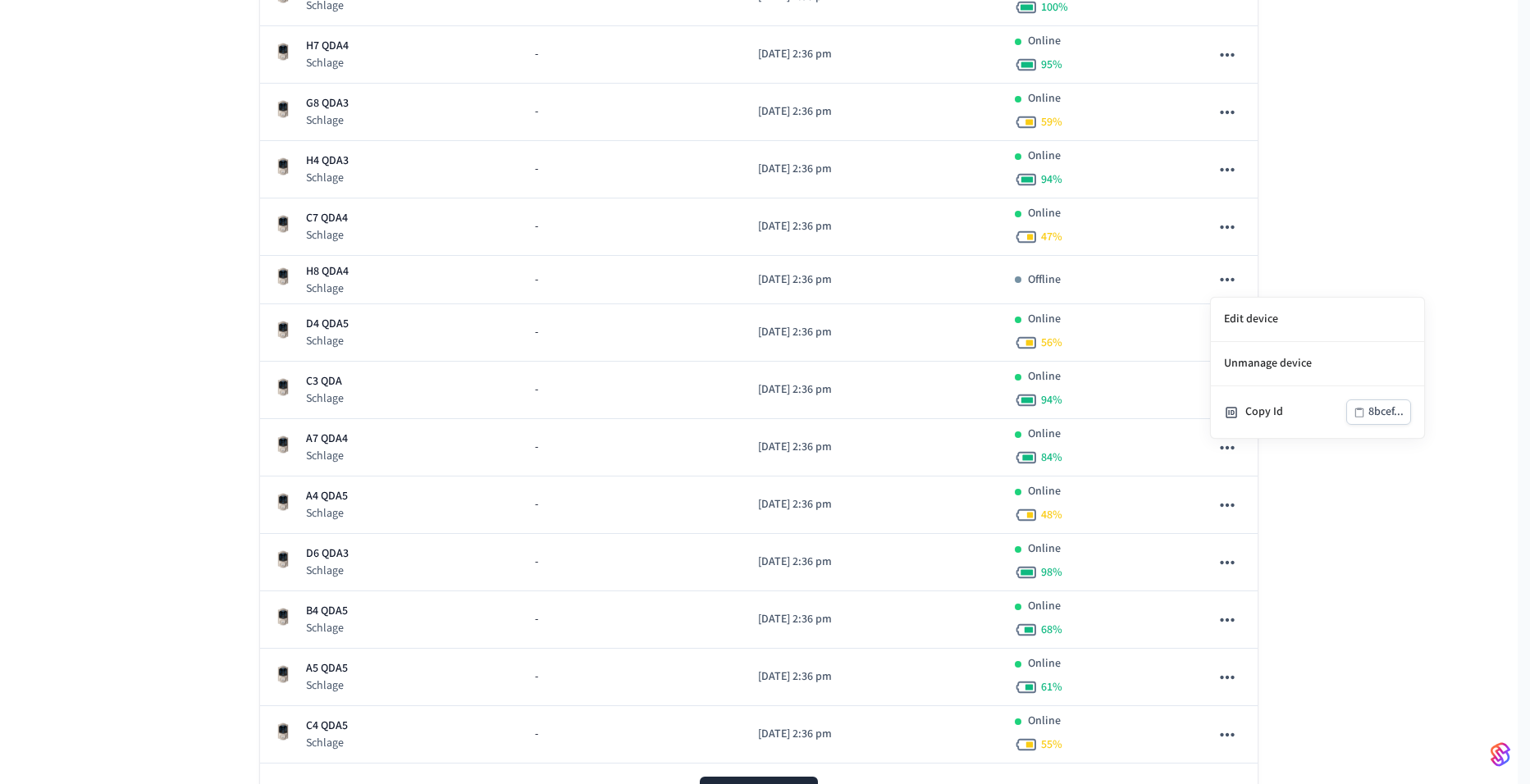
click at [1226, 230] on div at bounding box center [765, 392] width 1530 height 784
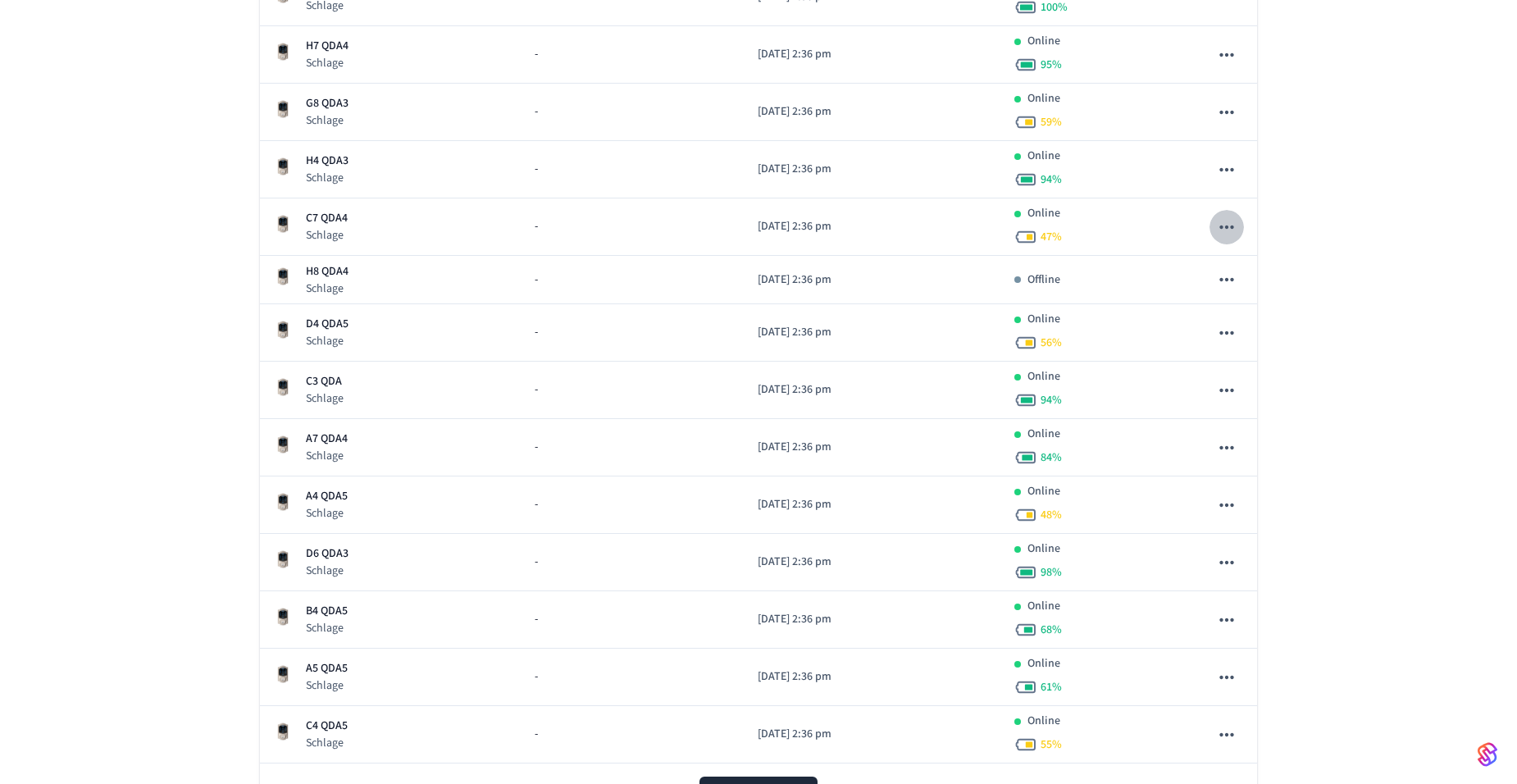
click at [1226, 230] on icon "sticky table" at bounding box center [1227, 227] width 21 height 21
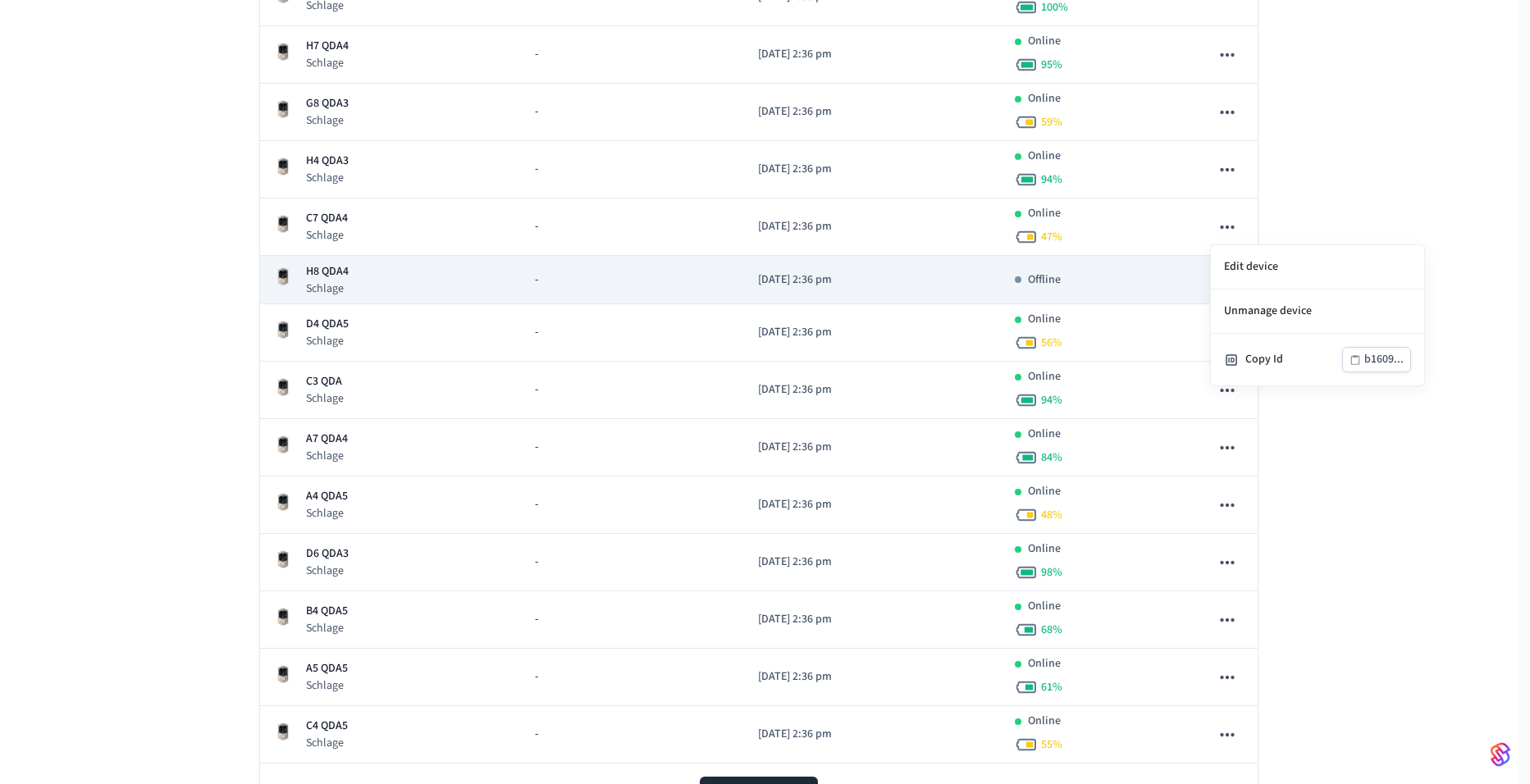
click at [316, 278] on div at bounding box center [765, 392] width 1530 height 784
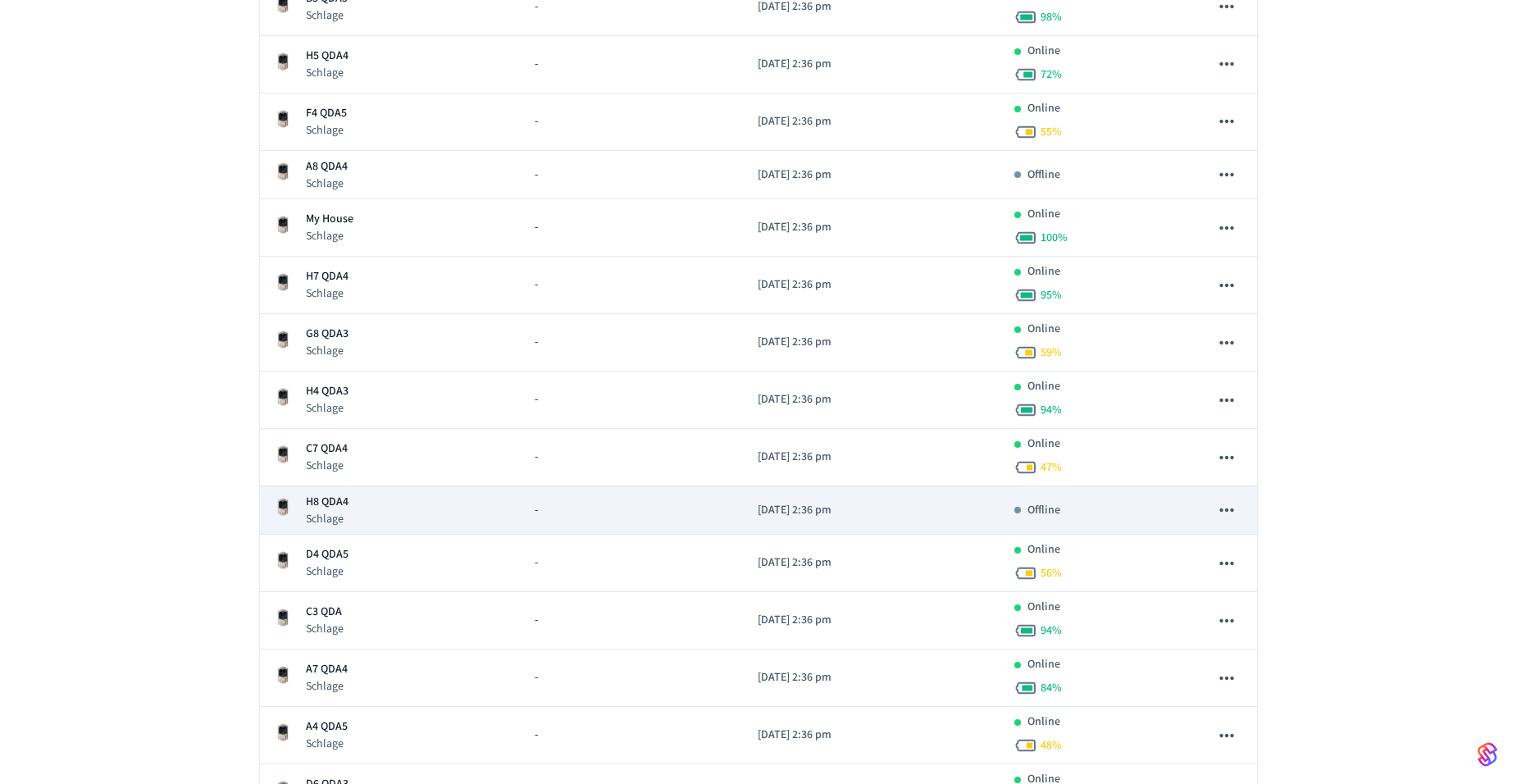
scroll to position [435, 0]
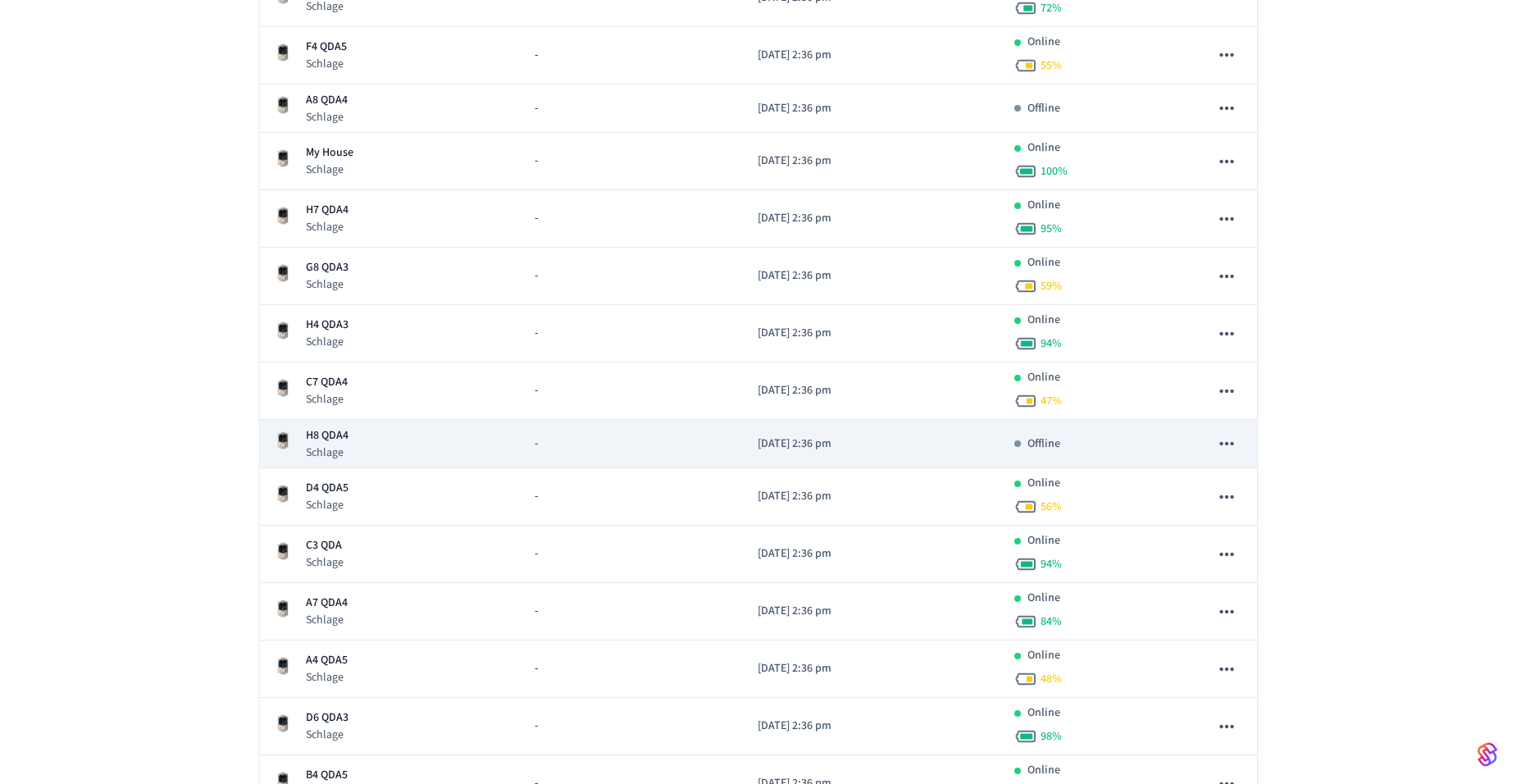
click at [392, 459] on div "H8 QDA4 Schlage" at bounding box center [390, 444] width 235 height 34
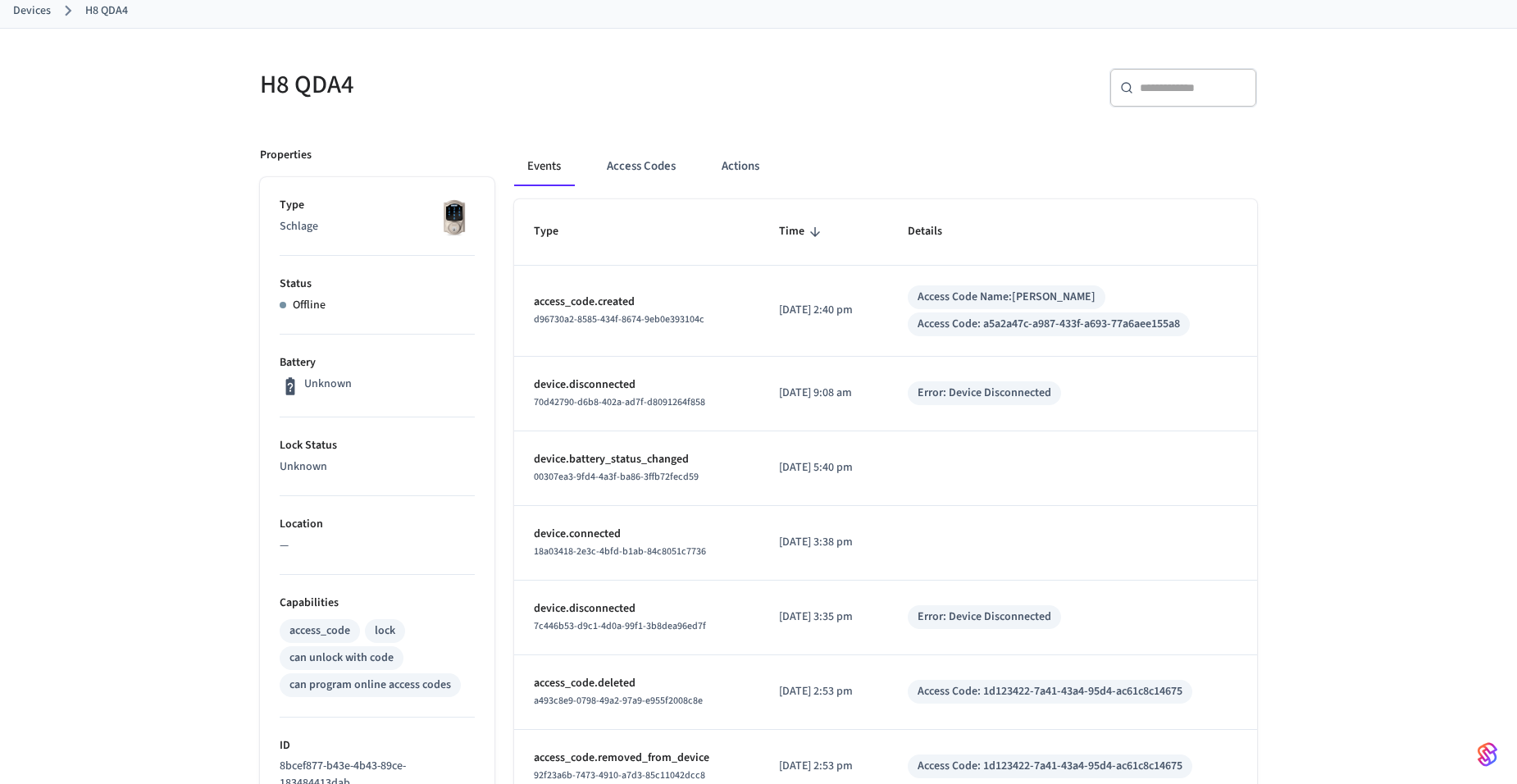
scroll to position [64, 0]
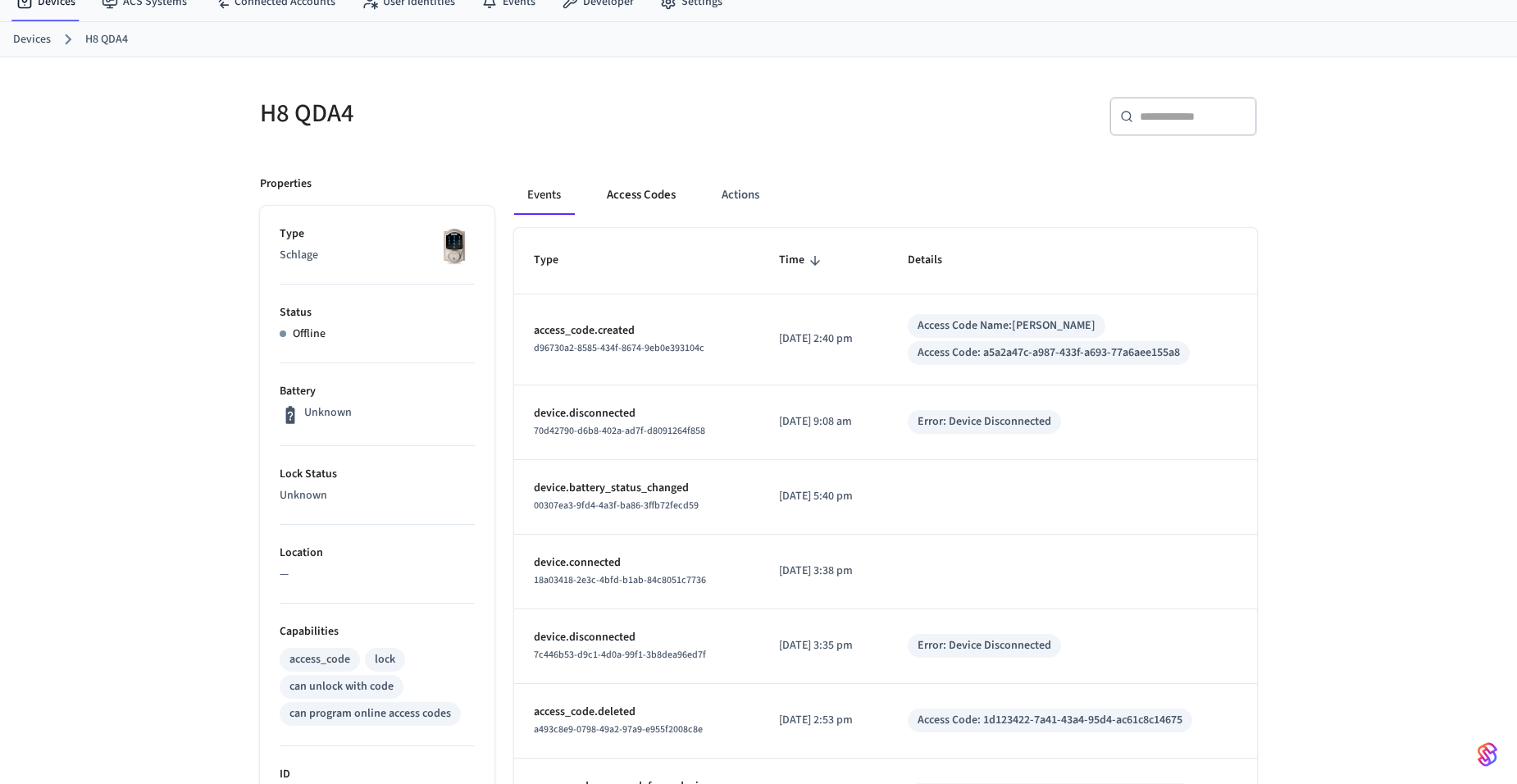
drag, startPoint x: 636, startPoint y: 164, endPoint x: 636, endPoint y: 187, distance: 23.0
click at [636, 169] on div "Events Access Codes Actions Type Time Details access_code.created d96730a2-8585…" at bounding box center [876, 675] width 763 height 1038
click at [639, 188] on button "Access Codes" at bounding box center [641, 195] width 95 height 40
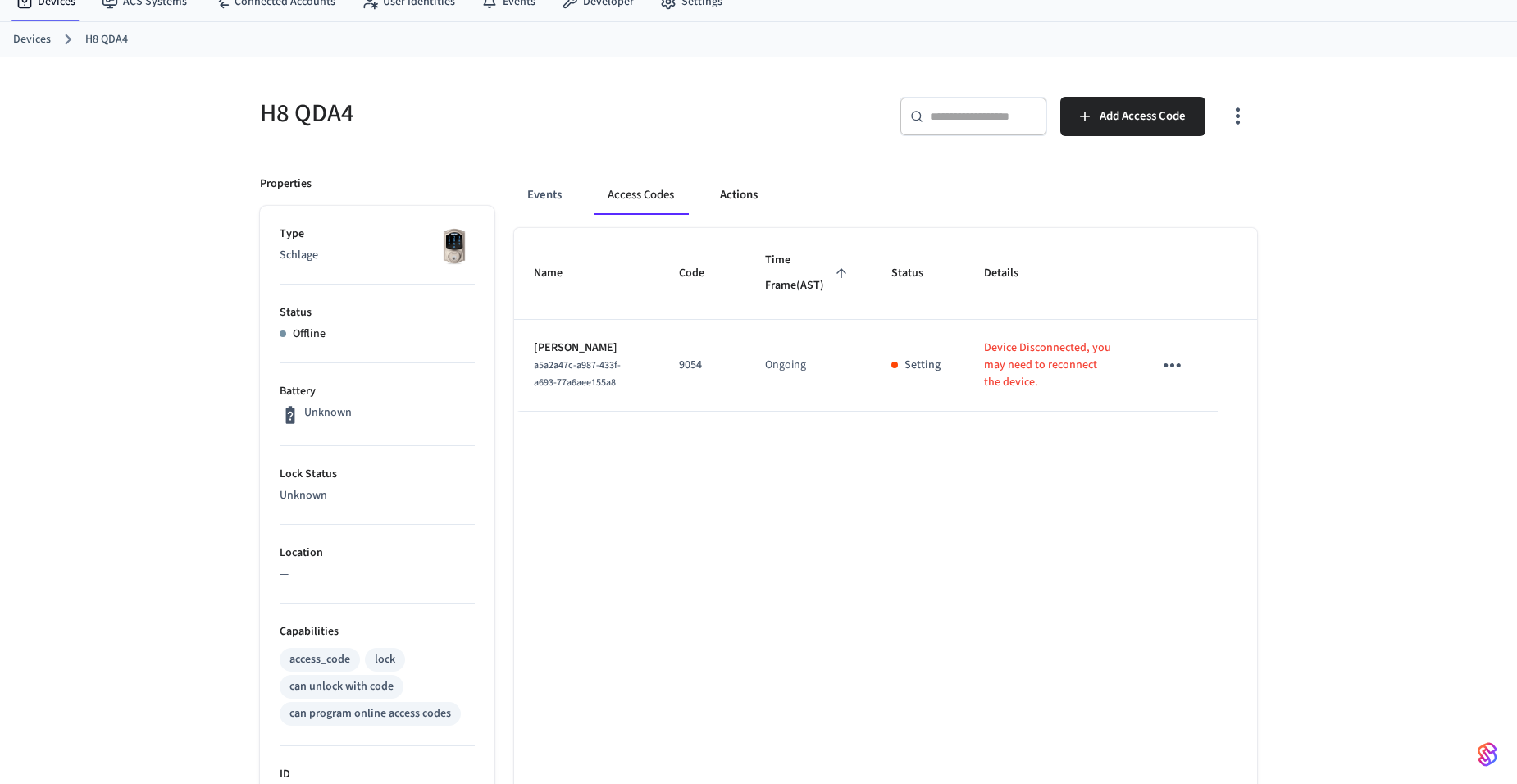
click at [727, 191] on button "Actions" at bounding box center [739, 195] width 64 height 40
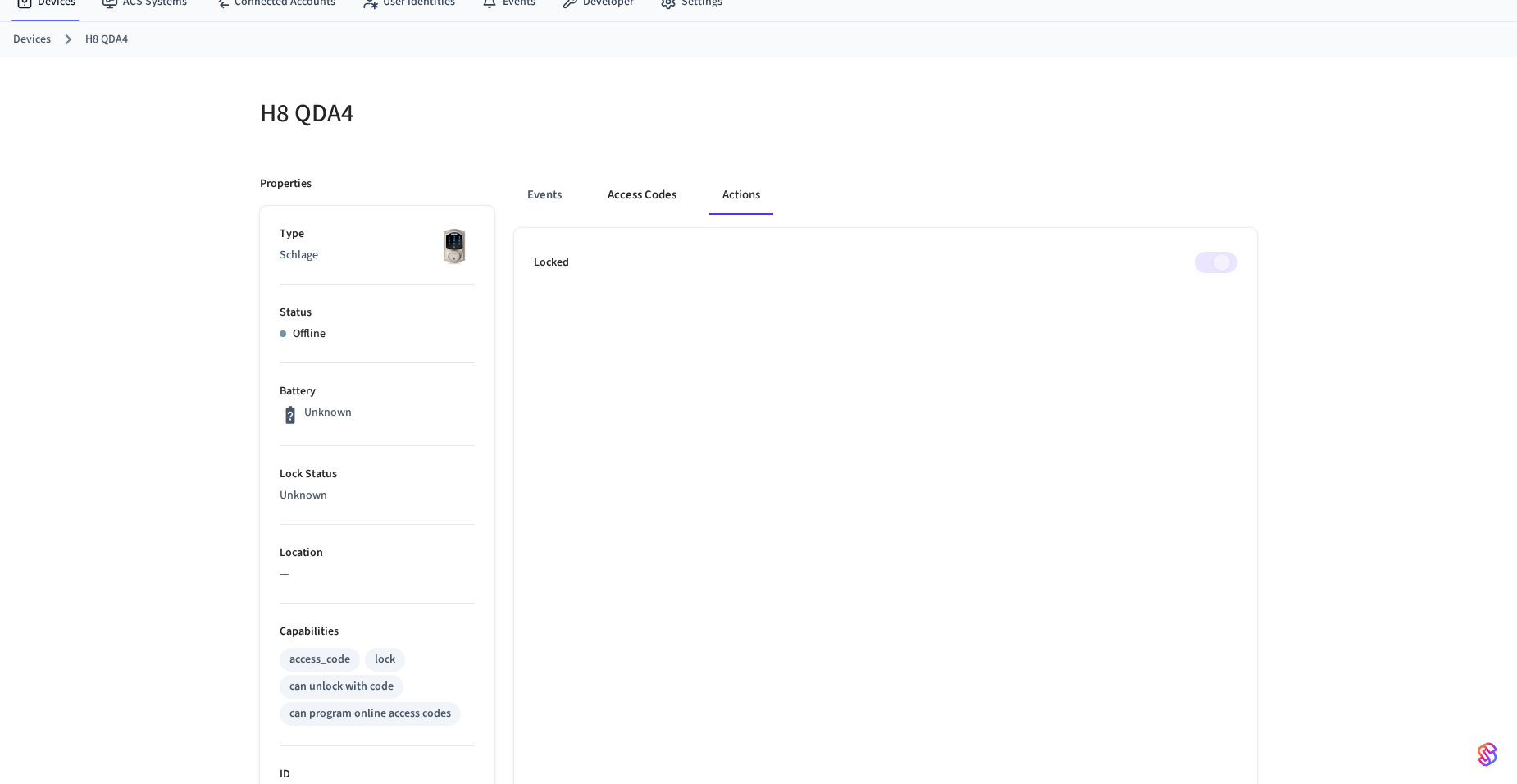
click at [631, 191] on button "Access Codes" at bounding box center [642, 195] width 95 height 40
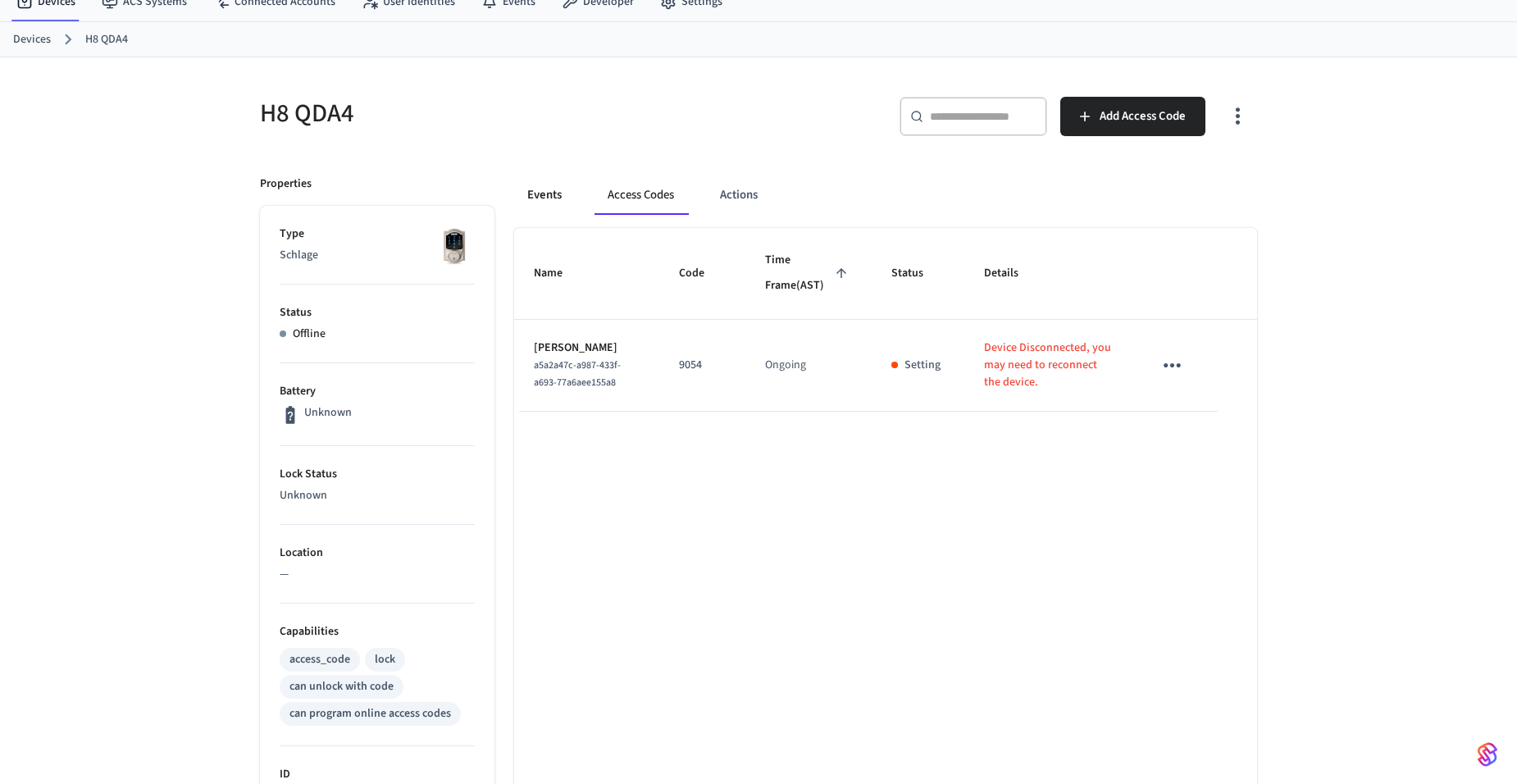
click at [538, 194] on button "Events" at bounding box center [544, 195] width 61 height 40
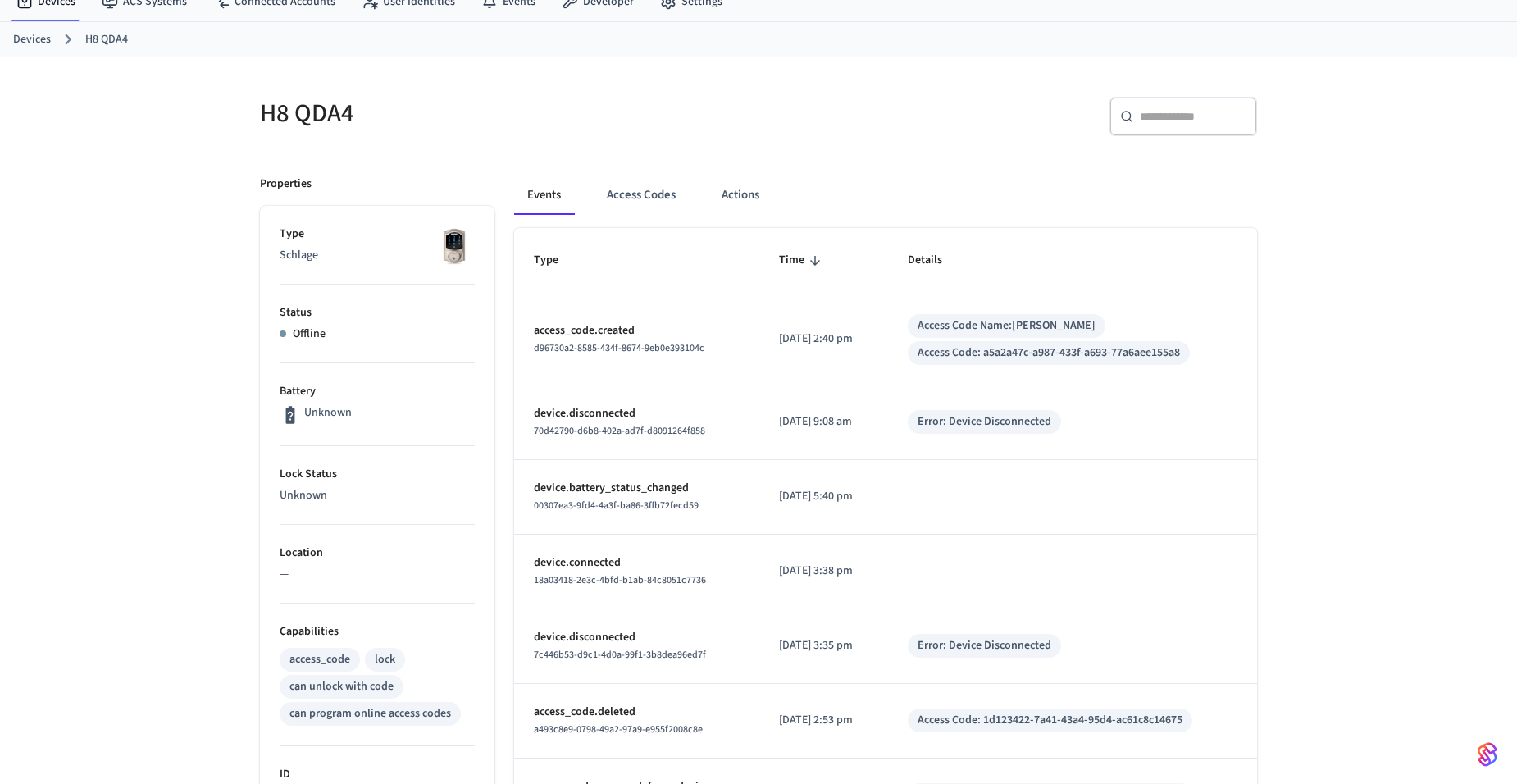
click at [24, 45] on link "Devices" at bounding box center [32, 40] width 38 height 17
